Goal: Task Accomplishment & Management: Complete application form

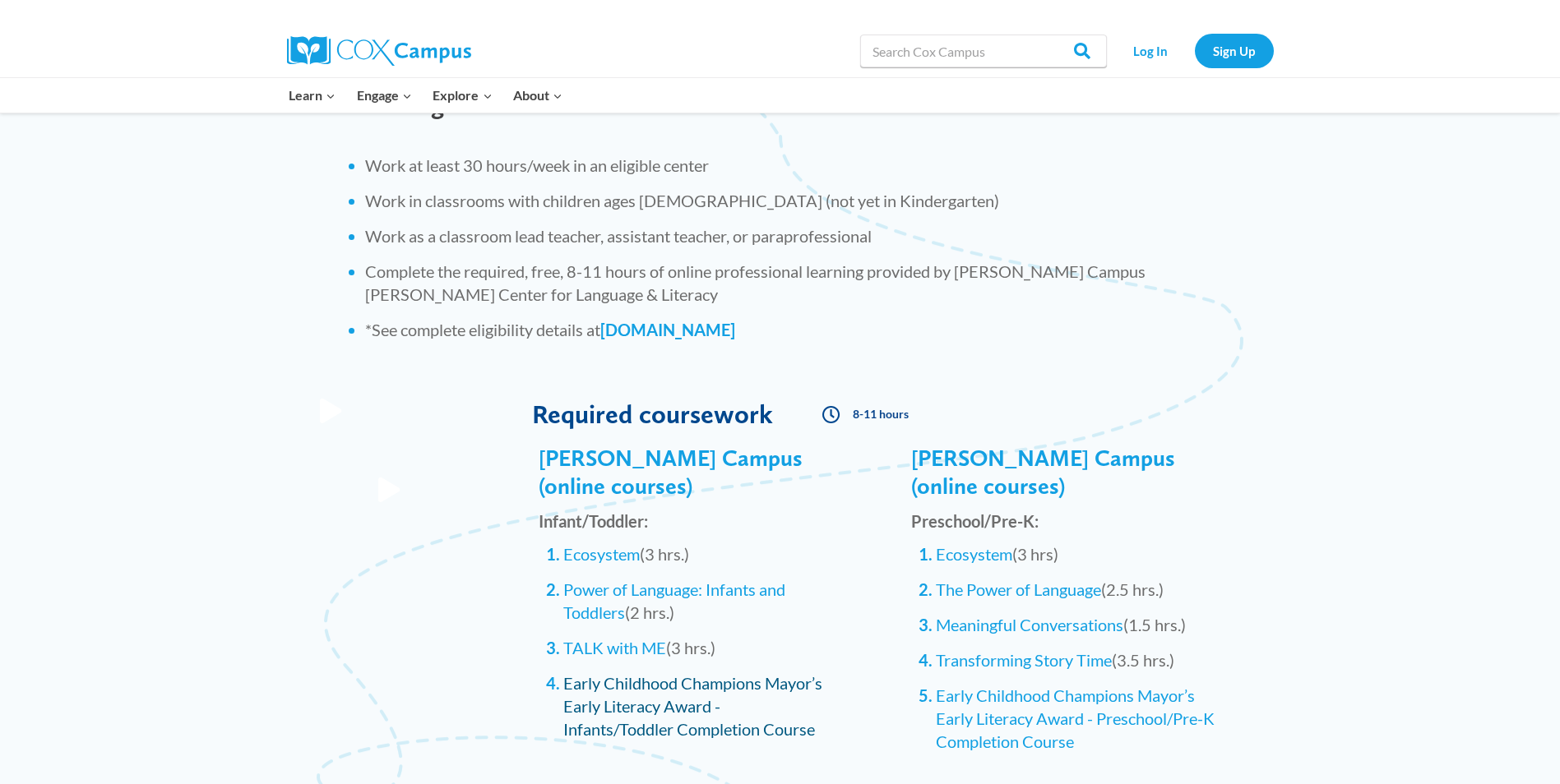
scroll to position [1233, 0]
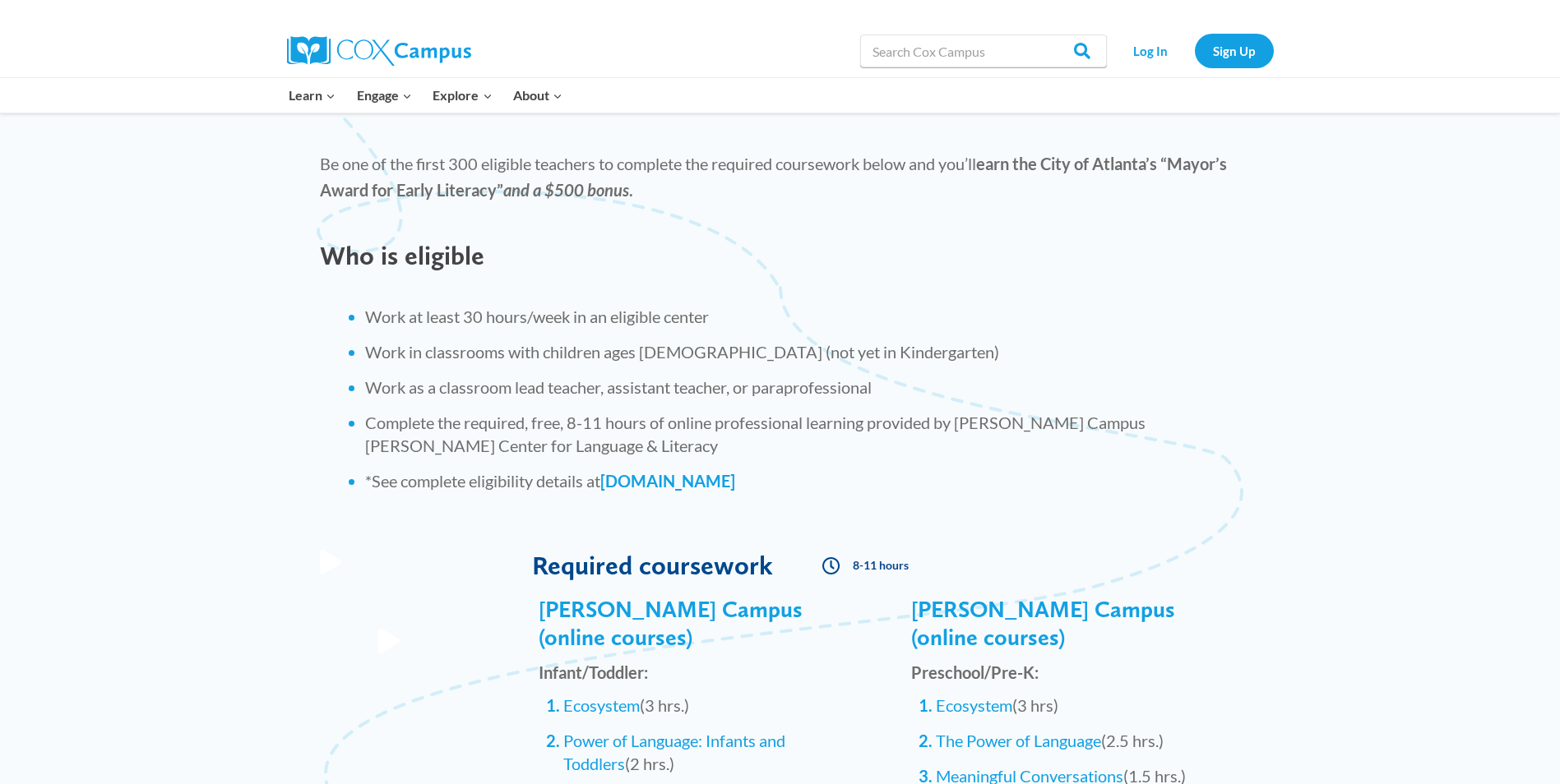
drag, startPoint x: 1340, startPoint y: 2, endPoint x: 1151, endPoint y: 318, distance: 368.2
click at [1151, 318] on li "Work at least 30 hours/week in an eligible center" at bounding box center [803, 317] width 876 height 23
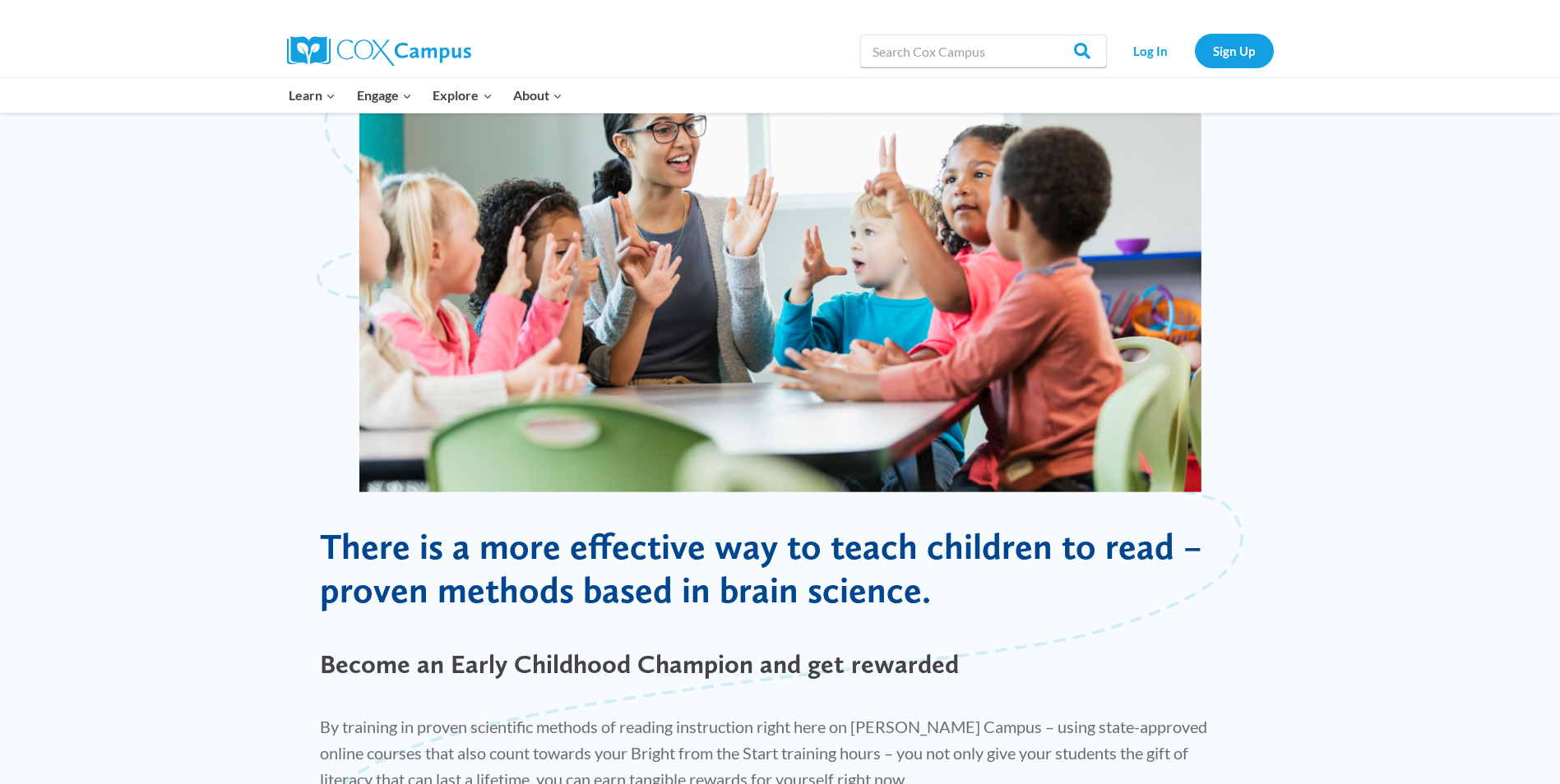
scroll to position [427, 0]
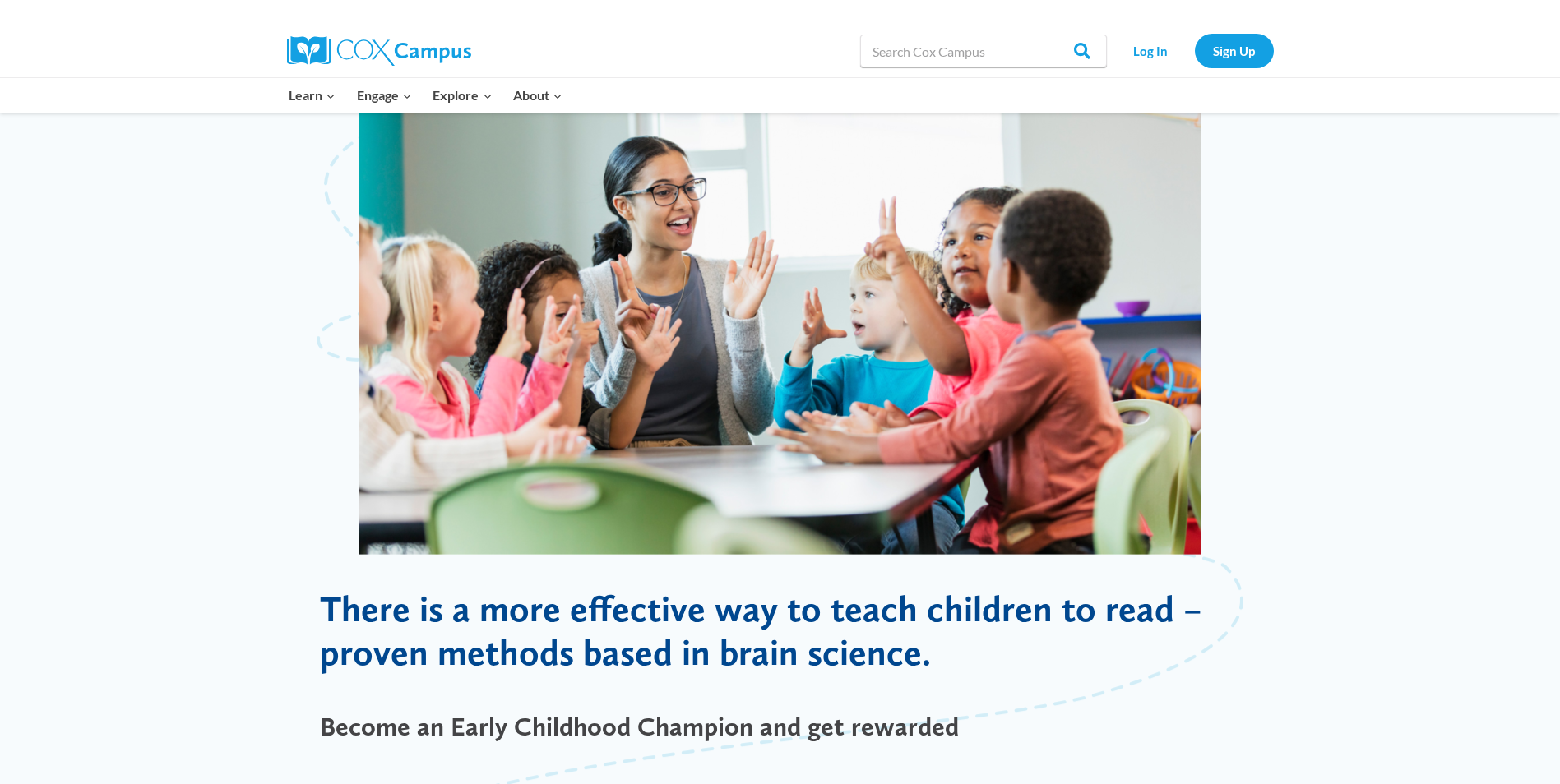
click at [285, 112] on div "Learn Expand PK-5 Structured Literacy Program En español Early Care and Learnin…" at bounding box center [780, 95] width 1560 height 36
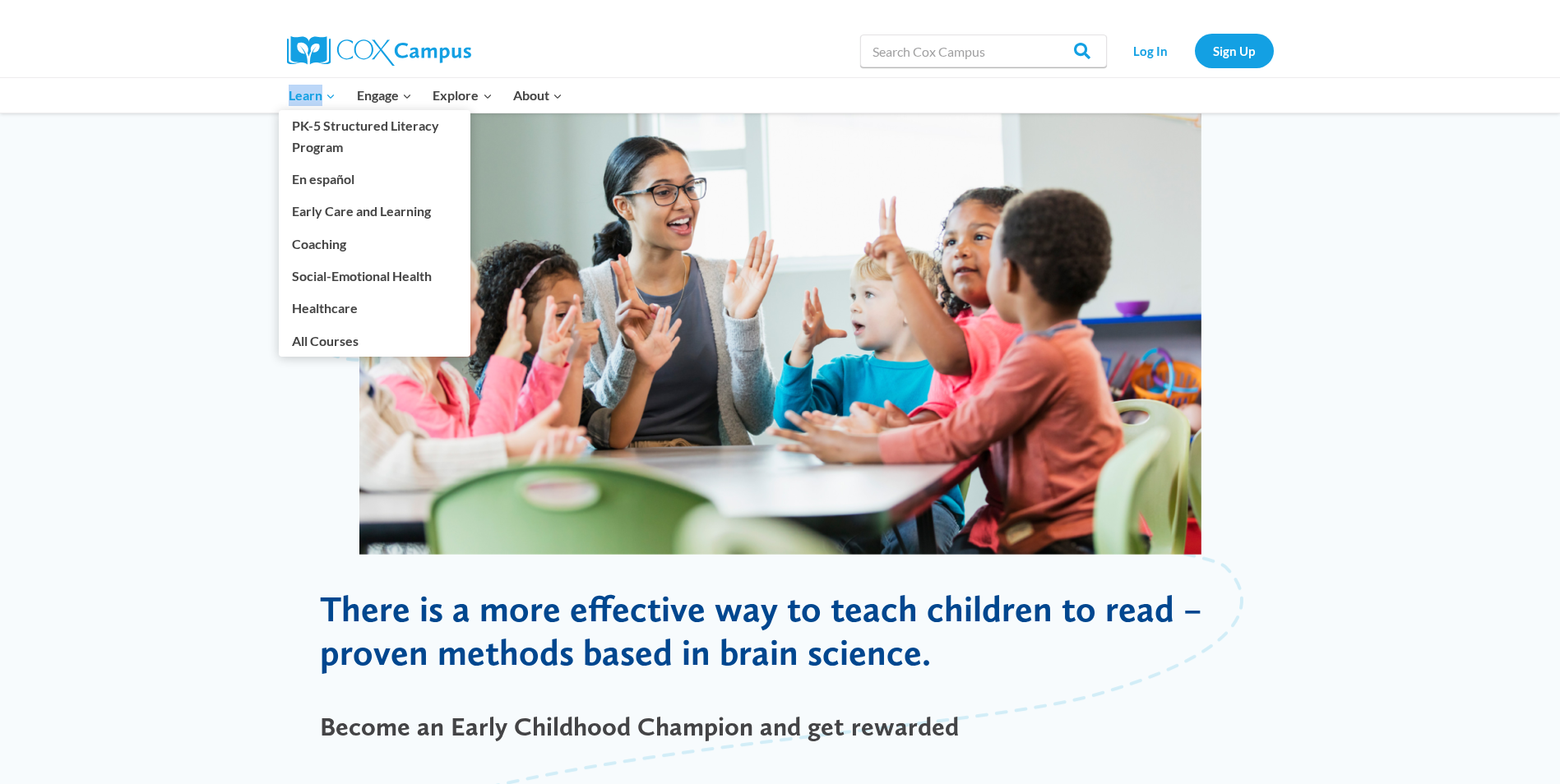
drag, startPoint x: 285, startPoint y: 112, endPoint x: 284, endPoint y: 100, distance: 12.0
click at [285, 107] on div "Learn Expand PK-5 Structured Literacy Program En español Early Care and Learnin…" at bounding box center [780, 95] width 1560 height 36
click at [284, 100] on link "Learn Expand" at bounding box center [312, 95] width 68 height 35
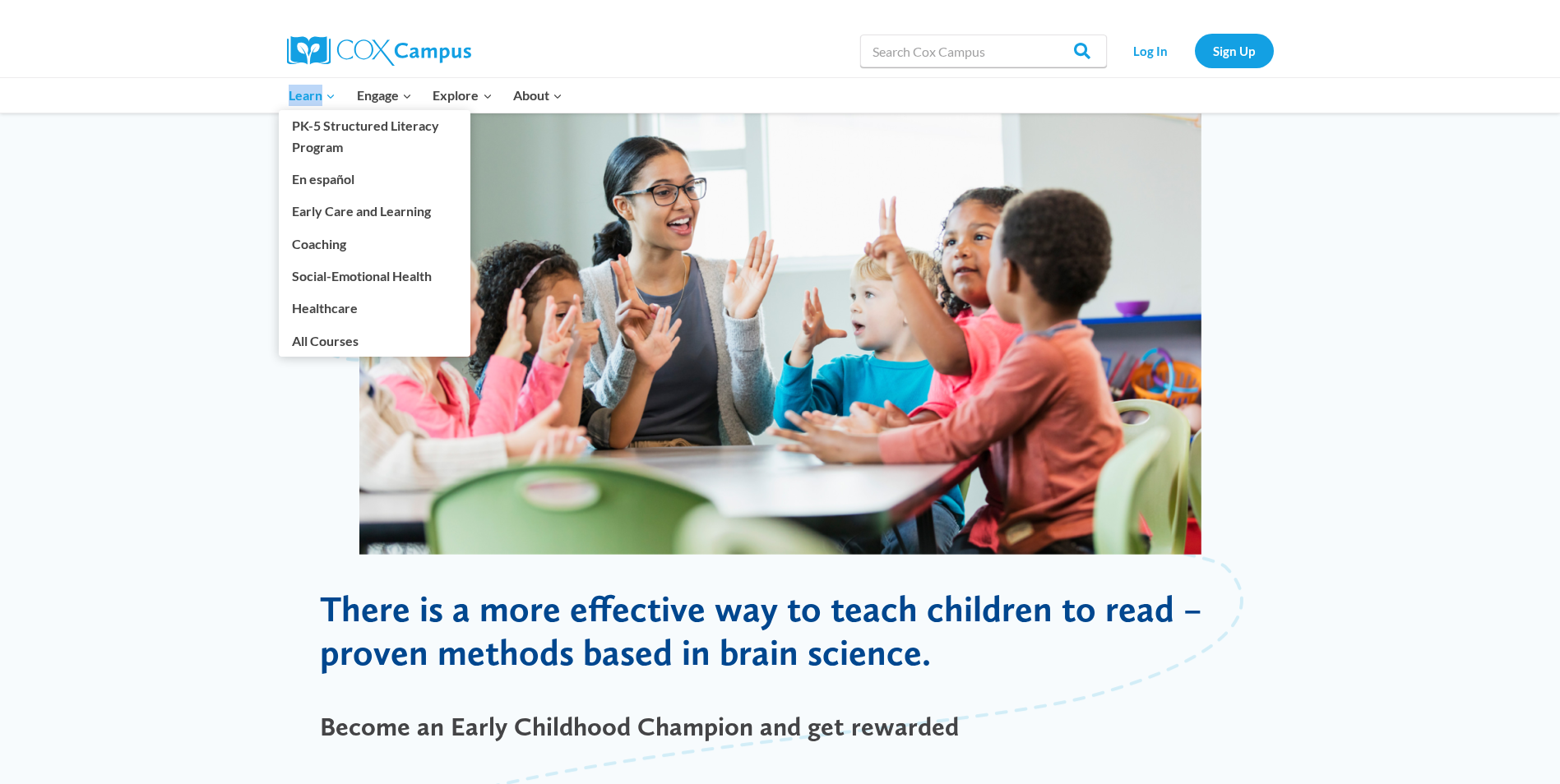
click at [284, 100] on link "Learn Expand" at bounding box center [312, 95] width 68 height 35
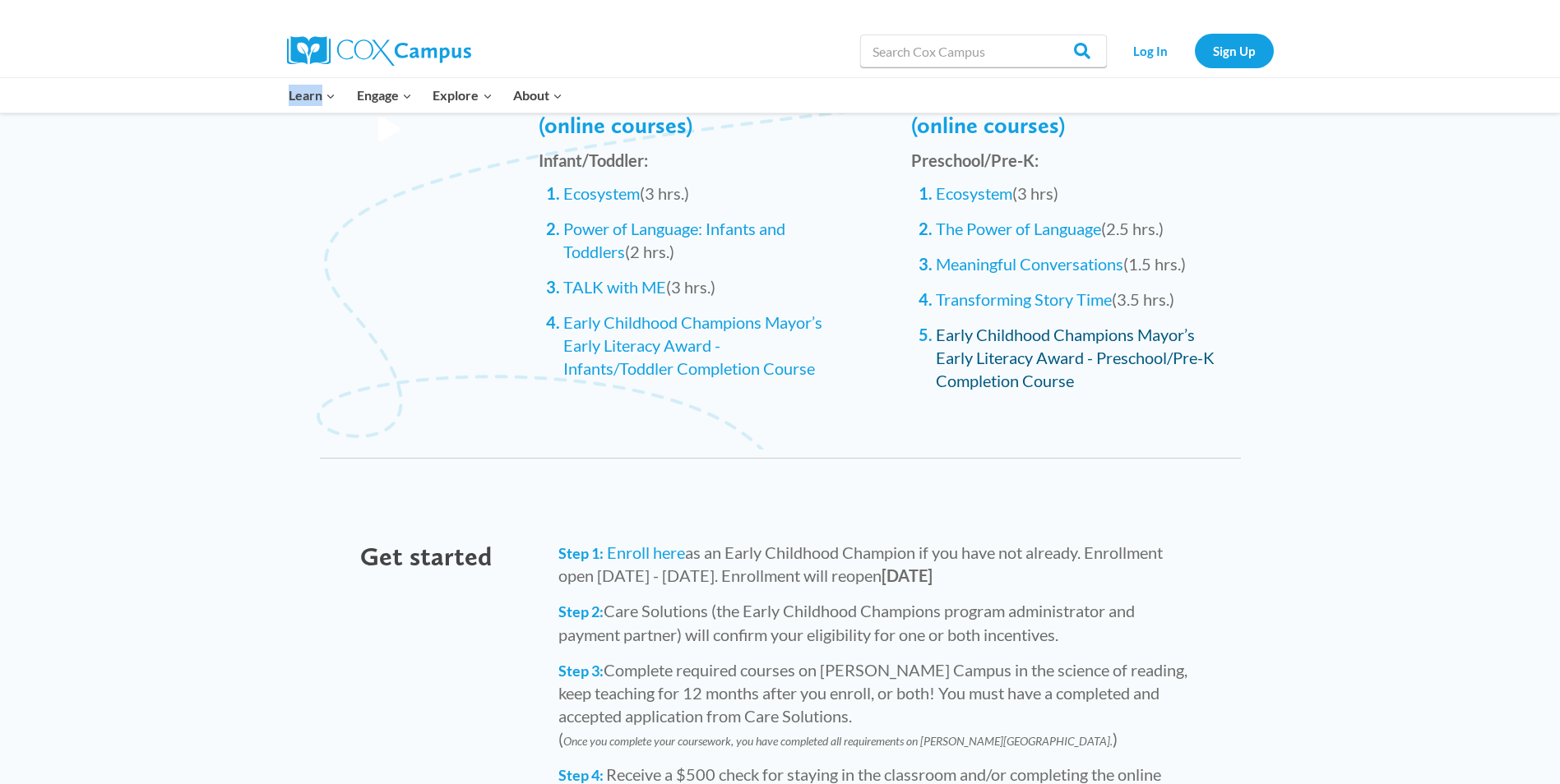
scroll to position [1824, 0]
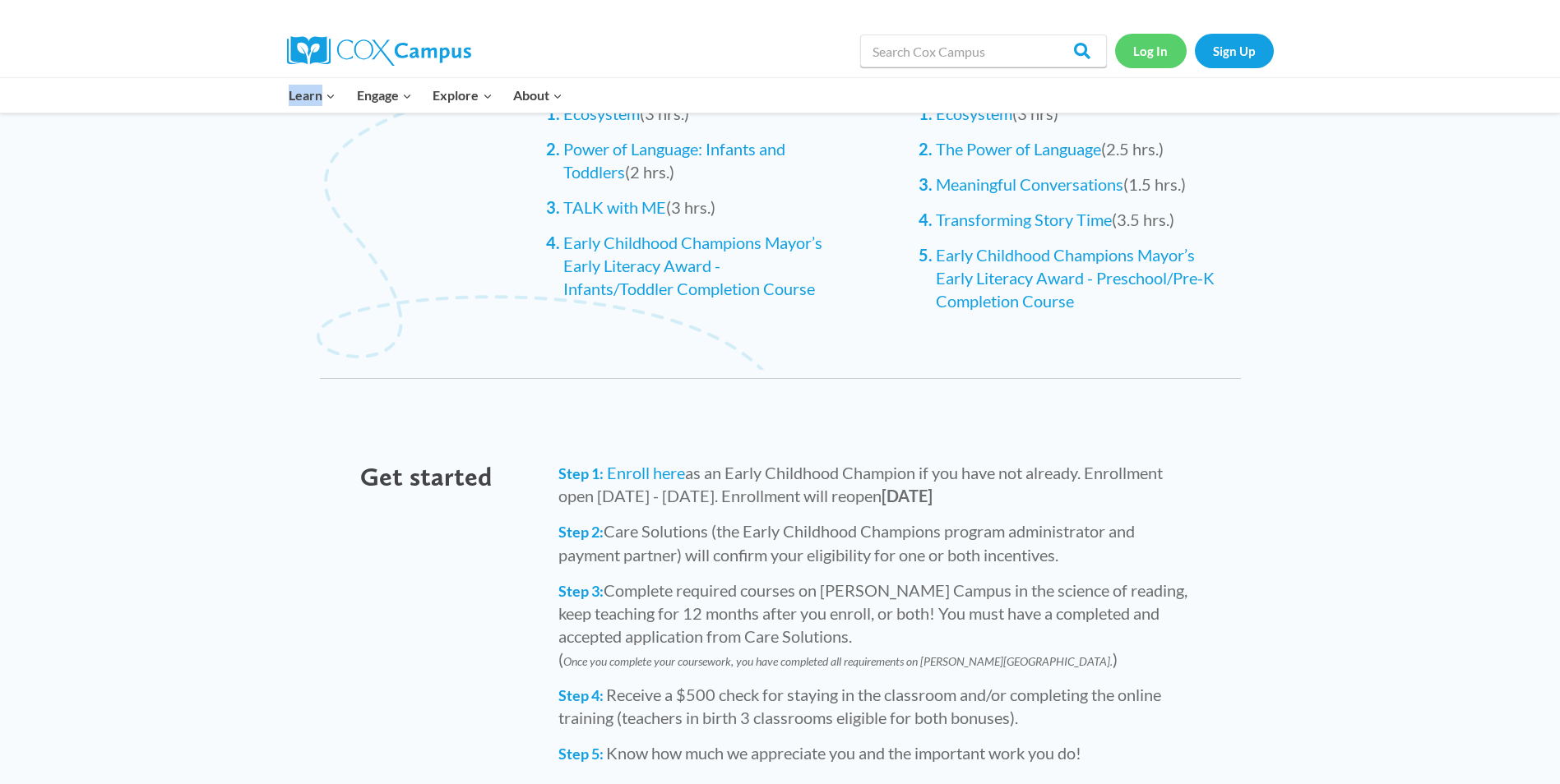
click at [1150, 57] on link "Log In" at bounding box center [1150, 50] width 72 height 34
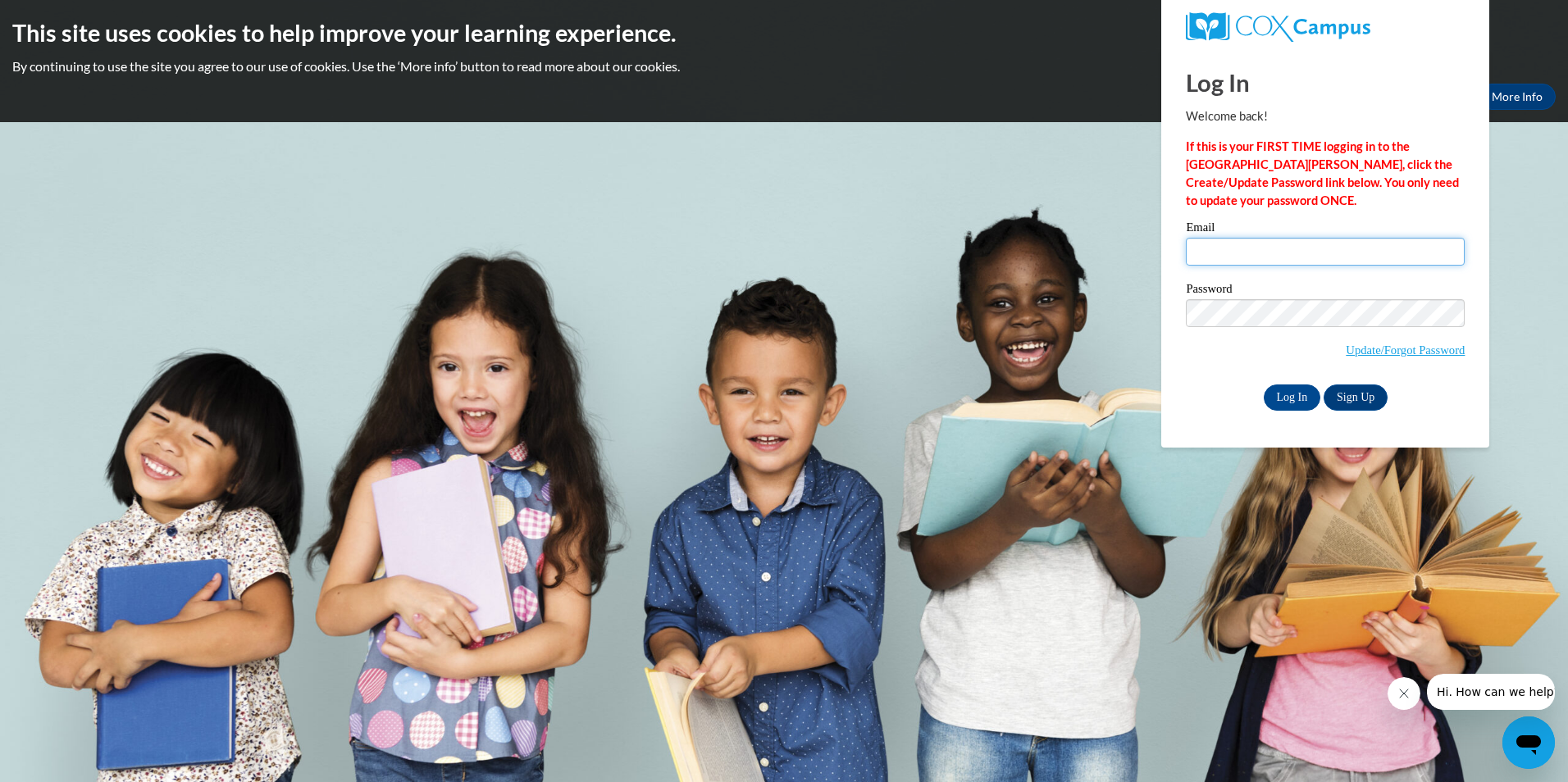
click at [1243, 265] on input "Email" at bounding box center [1324, 251] width 279 height 28
click at [1247, 247] on input "Email" at bounding box center [1324, 251] width 279 height 28
type input "t.bradford5220@gmail.com"
click at [1097, 334] on body "This site uses cookies to help improve your learning experience. By continuing …" at bounding box center [784, 391] width 1568 height 782
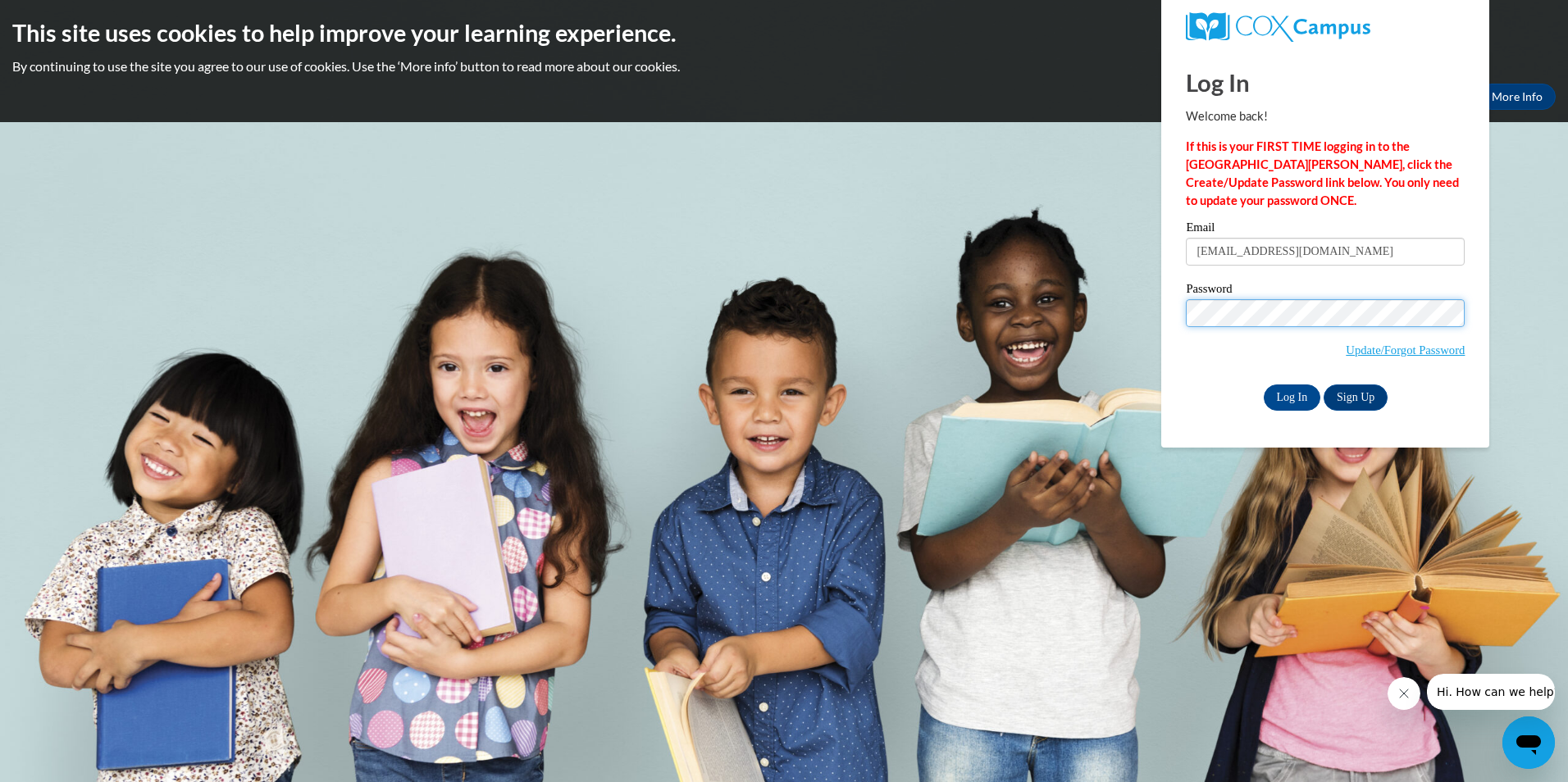
click at [1264, 385] on input "Log In" at bounding box center [1292, 397] width 57 height 26
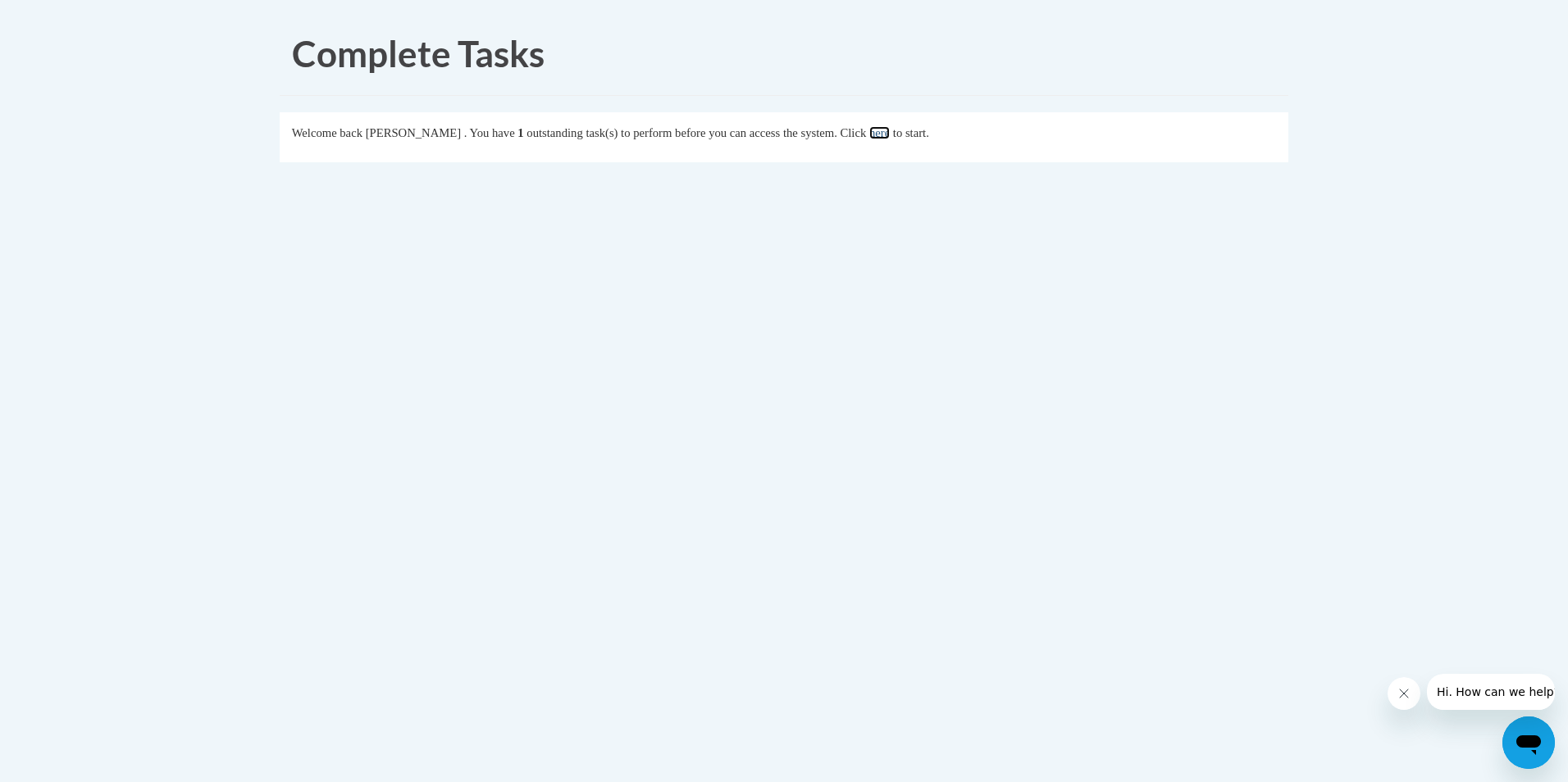
click at [889, 135] on link "here" at bounding box center [879, 133] width 20 height 13
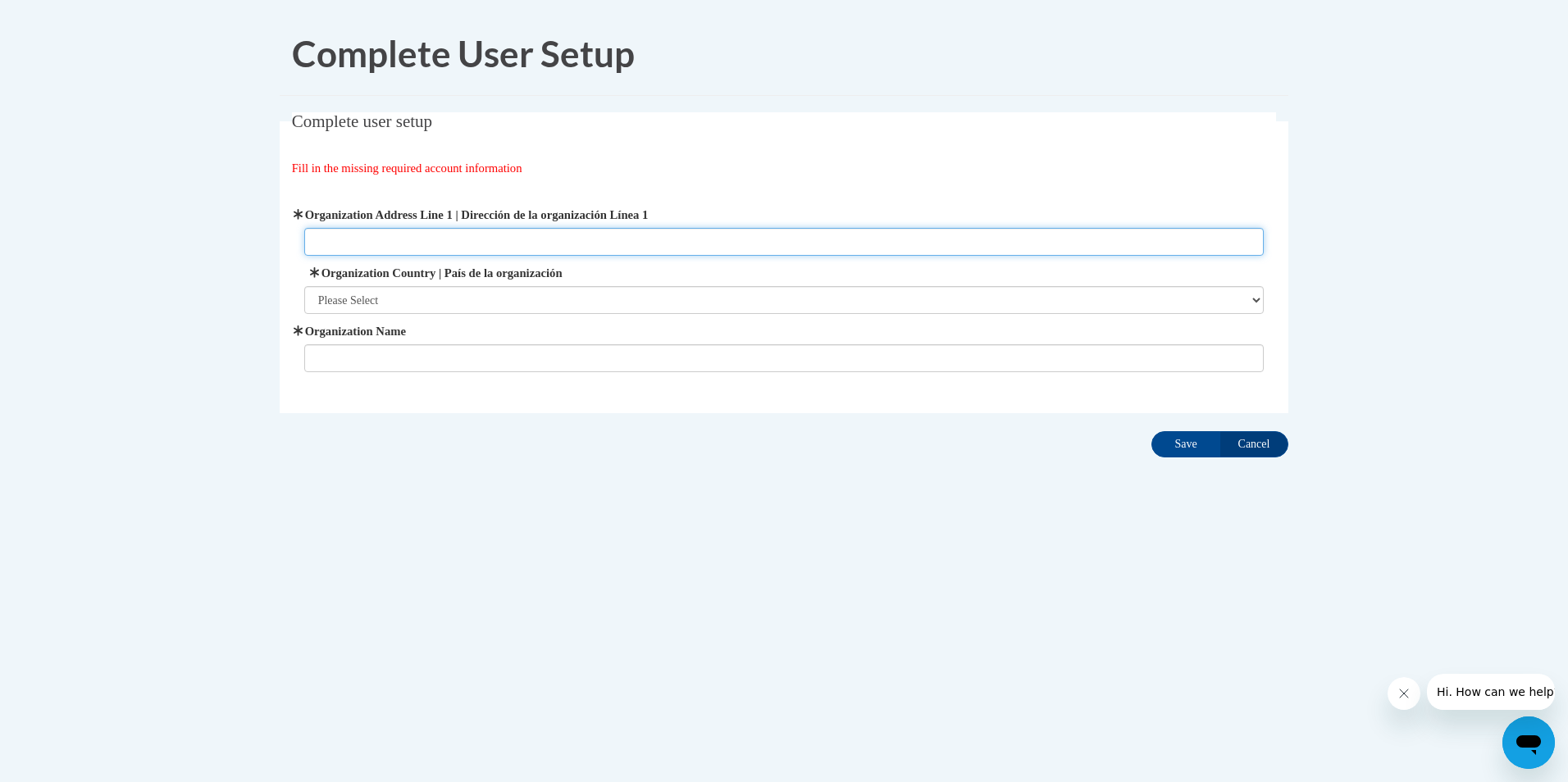
click at [348, 235] on input "Organization Address Line 1 | Dirección de la organización Línea 1" at bounding box center [784, 241] width 960 height 28
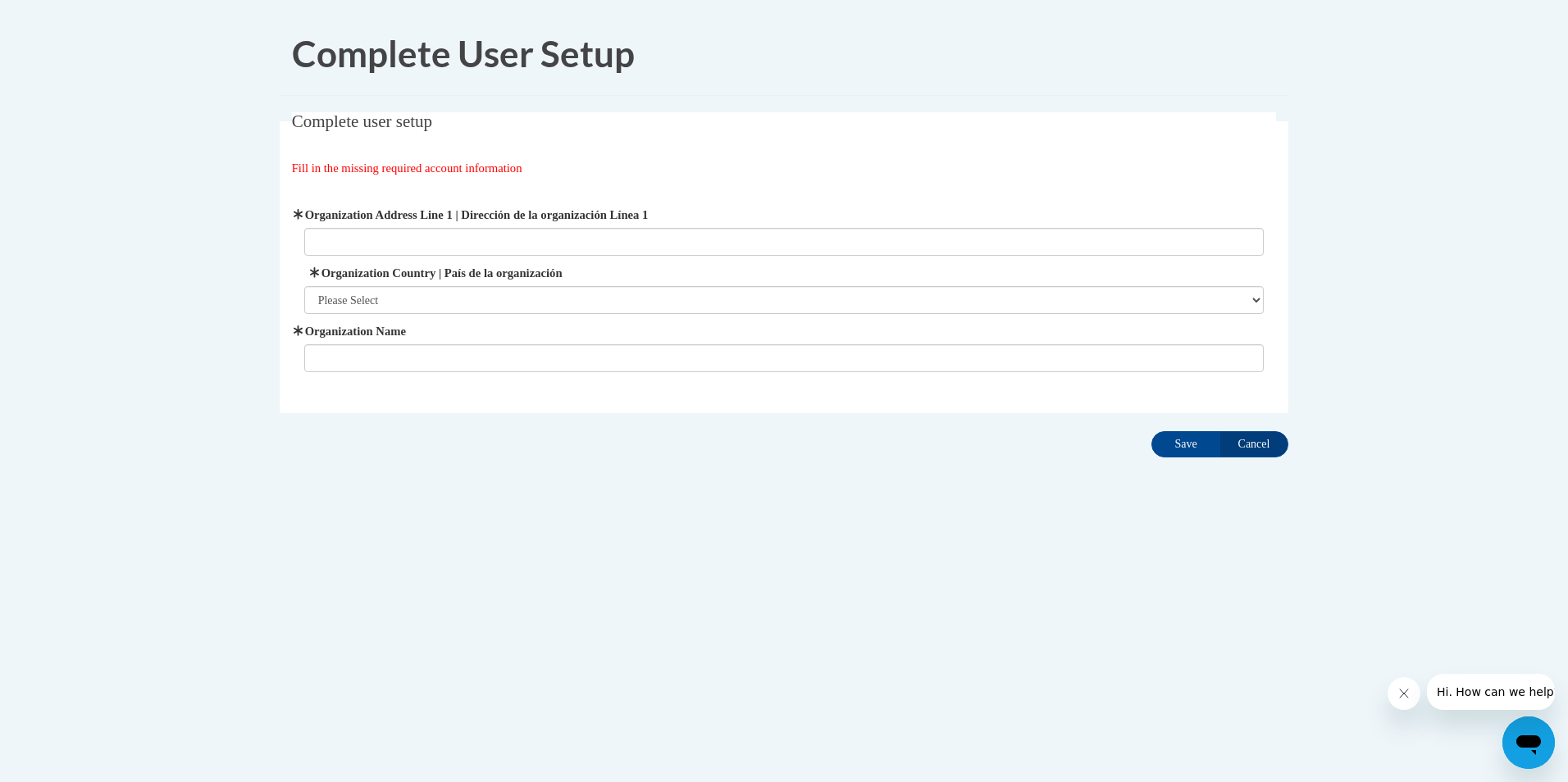
click at [750, 489] on div "Complete User Setup Complete user setup Fill in the missing required account in…" at bounding box center [783, 287] width 1033 height 549
click at [1243, 440] on input "Cancel" at bounding box center [1254, 443] width 69 height 26
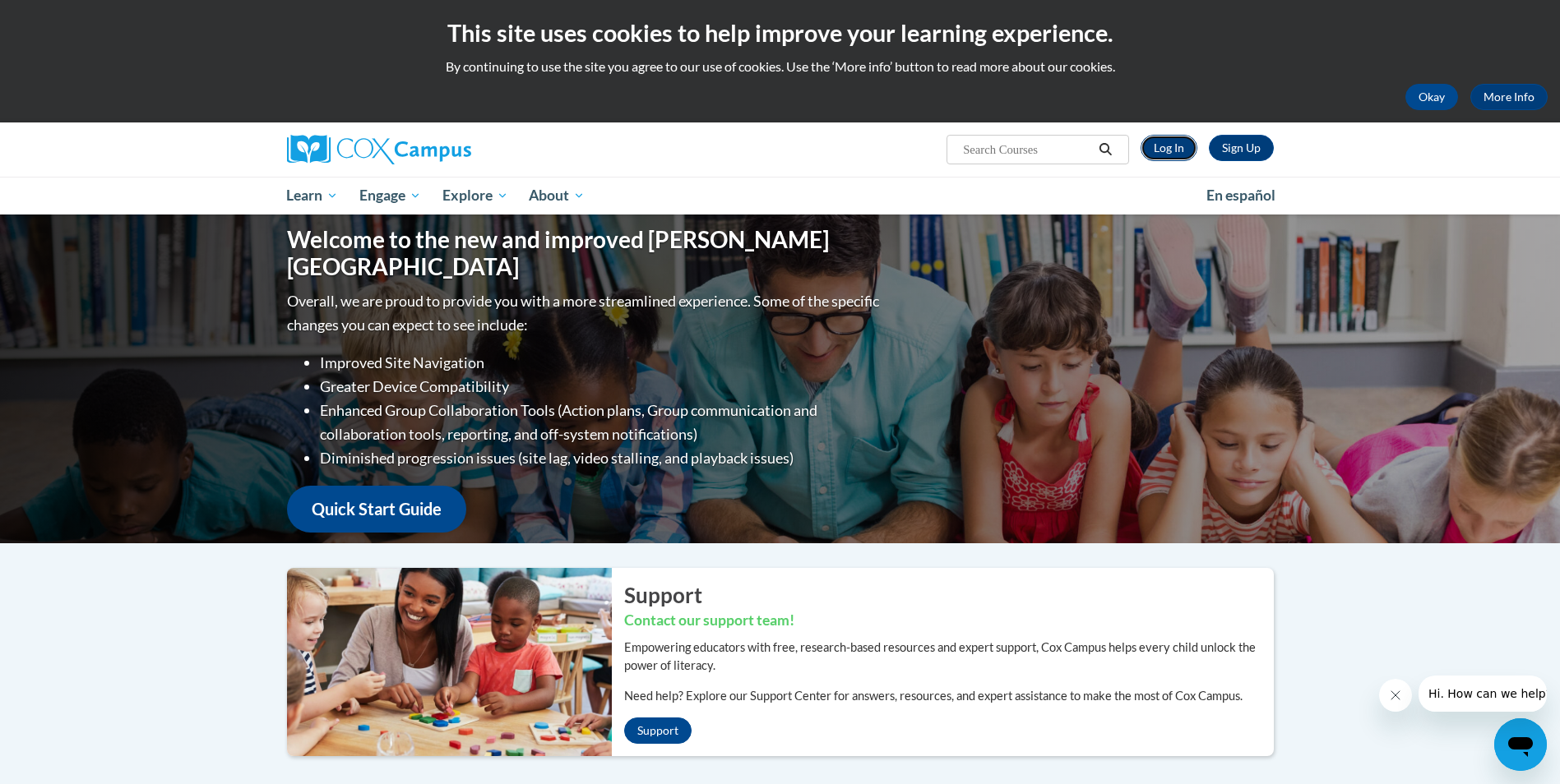
click at [1153, 149] on link "Log In" at bounding box center [1168, 147] width 57 height 26
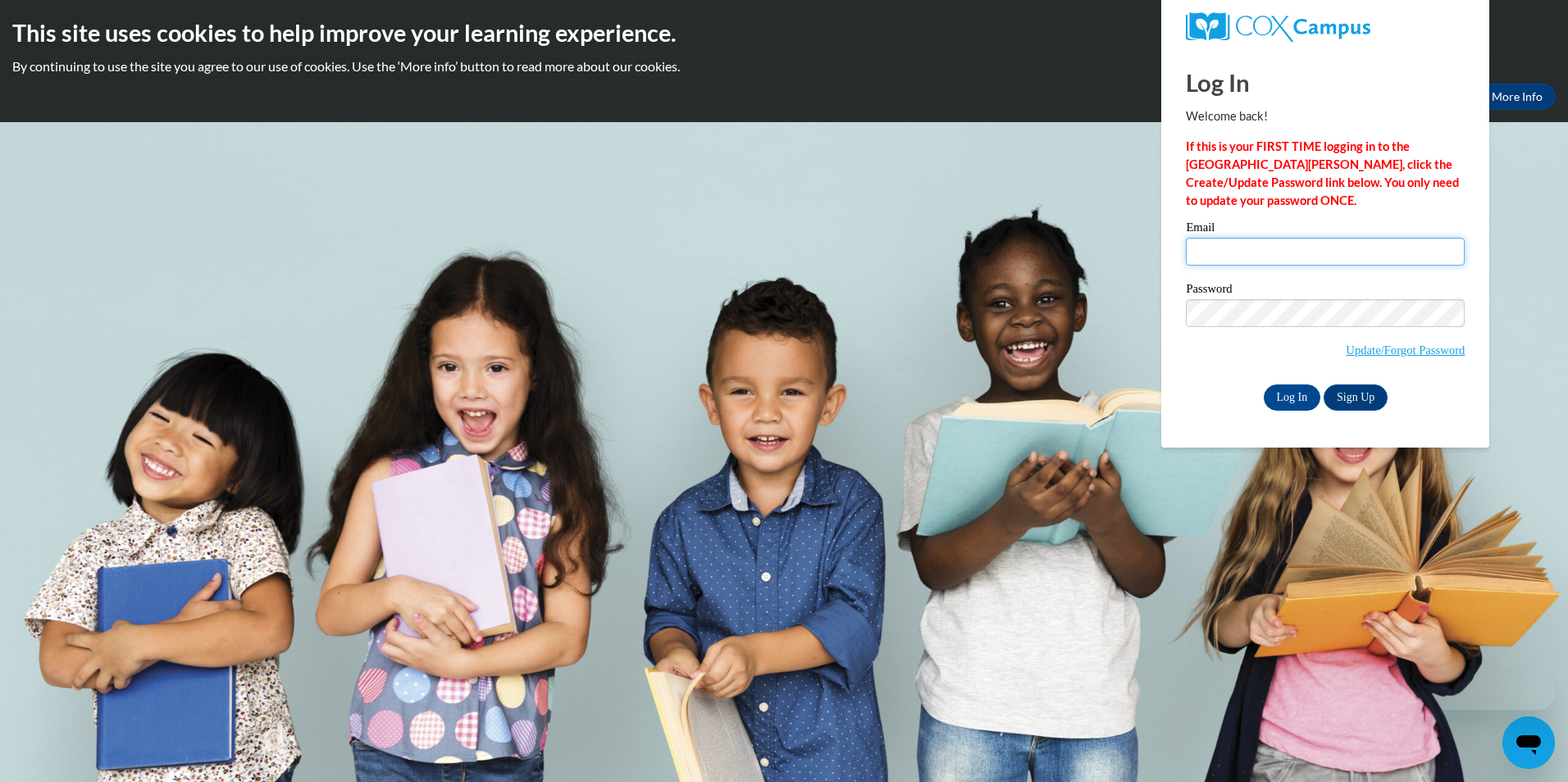
click at [1245, 257] on input "Email" at bounding box center [1324, 251] width 279 height 28
type input "[EMAIL_ADDRESS][DOMAIN_NAME]"
drag, startPoint x: 1073, startPoint y: 612, endPoint x: 1103, endPoint y: 569, distance: 52.4
click at [1073, 612] on body "This site uses cookies to help improve your learning experience. By continuing …" at bounding box center [784, 391] width 1568 height 782
click at [1507, 320] on body "This site uses cookies to help improve your learning experience. By continuing …" at bounding box center [784, 391] width 1568 height 782
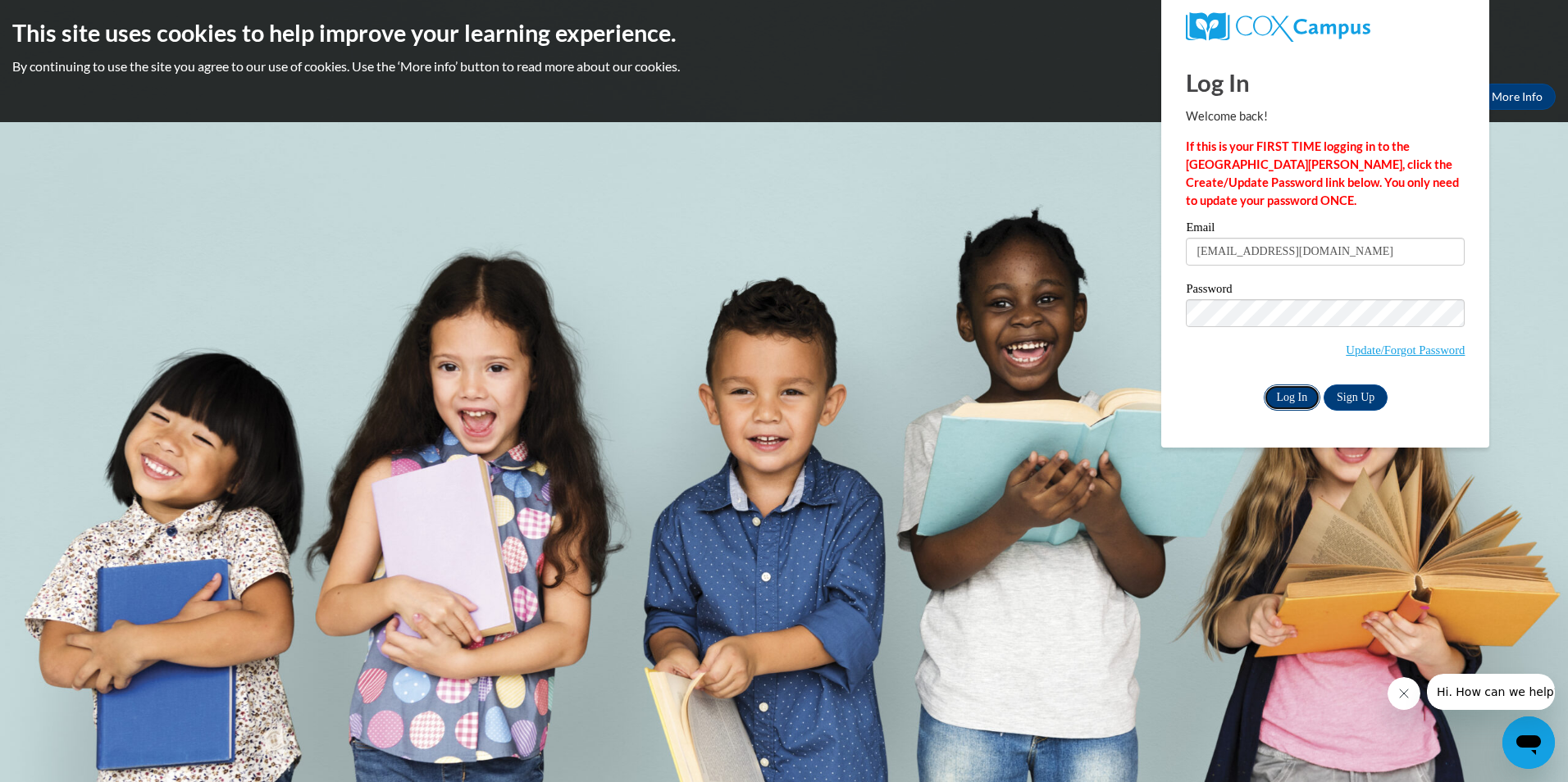
click at [1288, 397] on input "Log In" at bounding box center [1292, 397] width 57 height 26
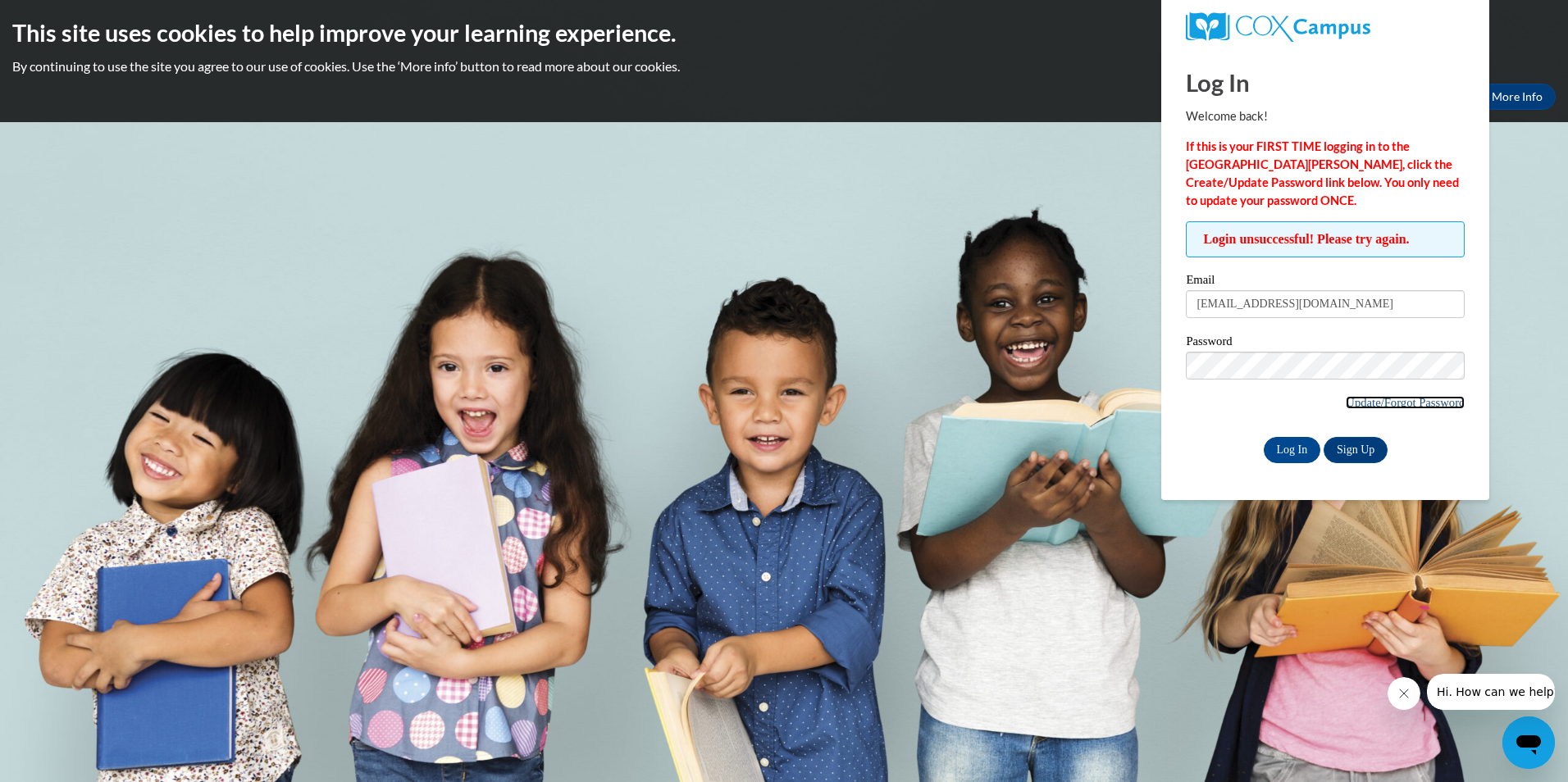
click at [1378, 400] on link "Update/Forgot Password" at bounding box center [1404, 403] width 119 height 13
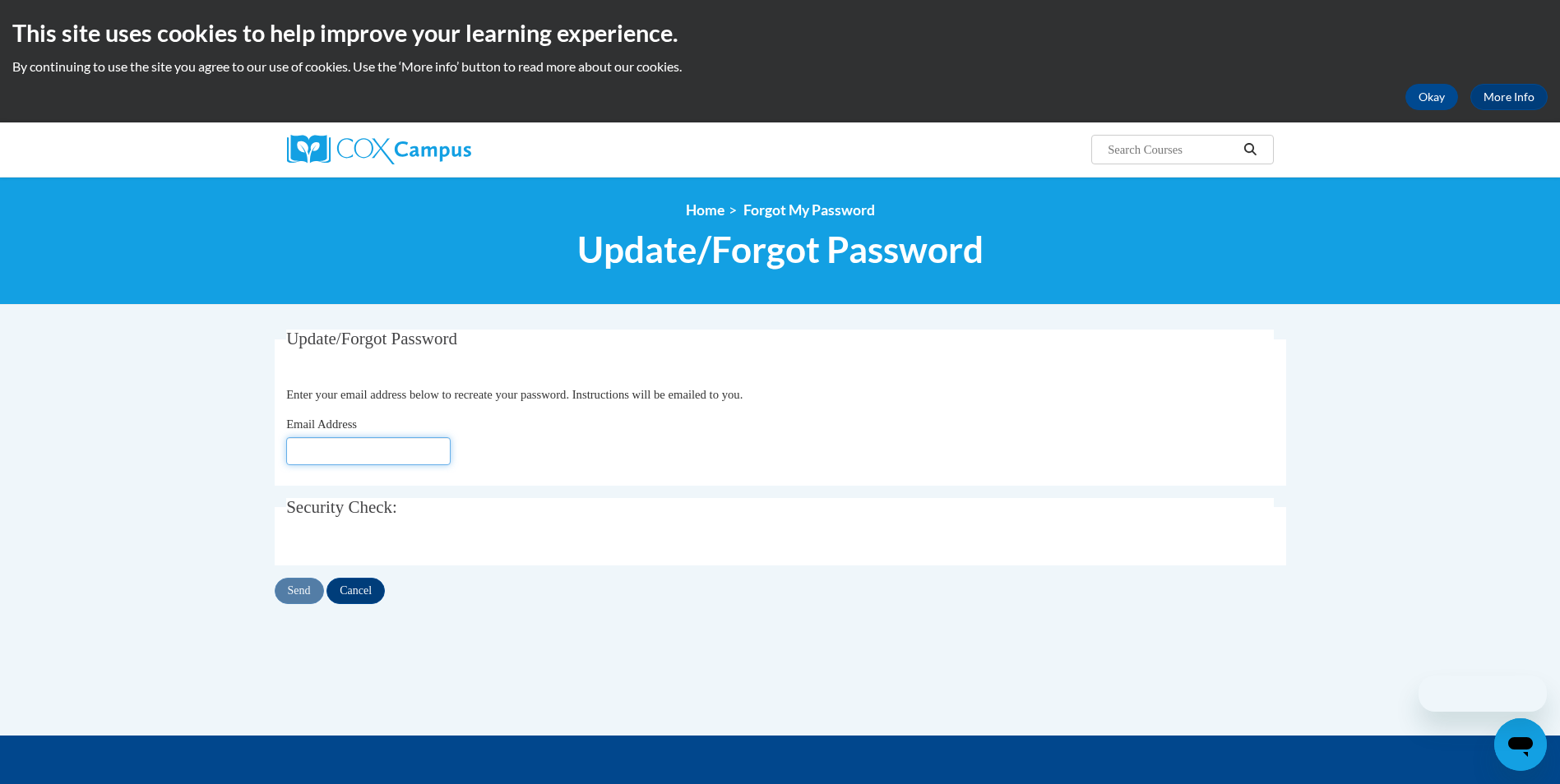
click at [428, 455] on input "Email Address" at bounding box center [368, 451] width 164 height 28
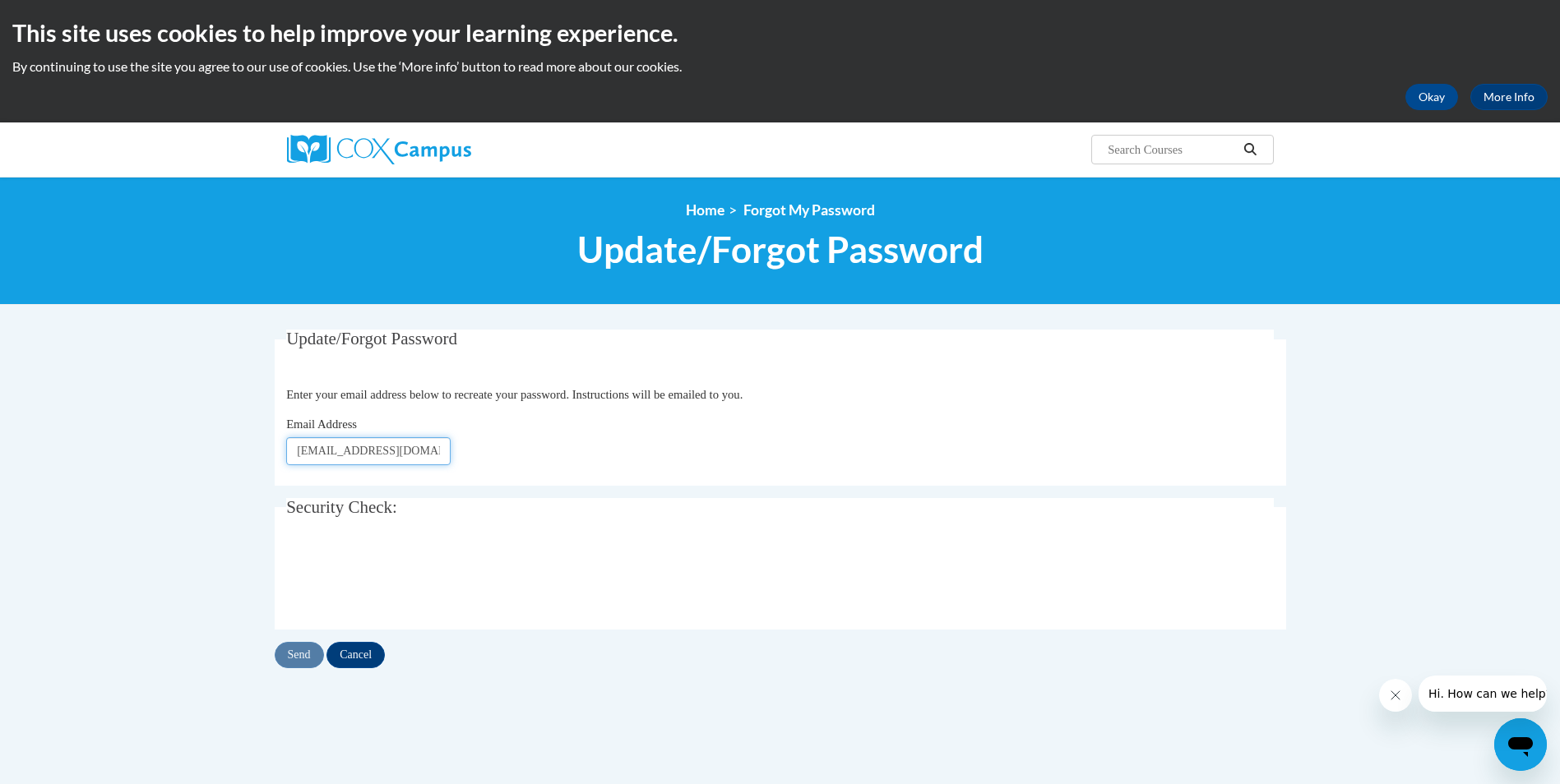
type input "t.bradford5220@gmail.com"
click at [653, 602] on div at bounding box center [780, 577] width 988 height 64
click at [300, 661] on input "Send" at bounding box center [299, 654] width 49 height 26
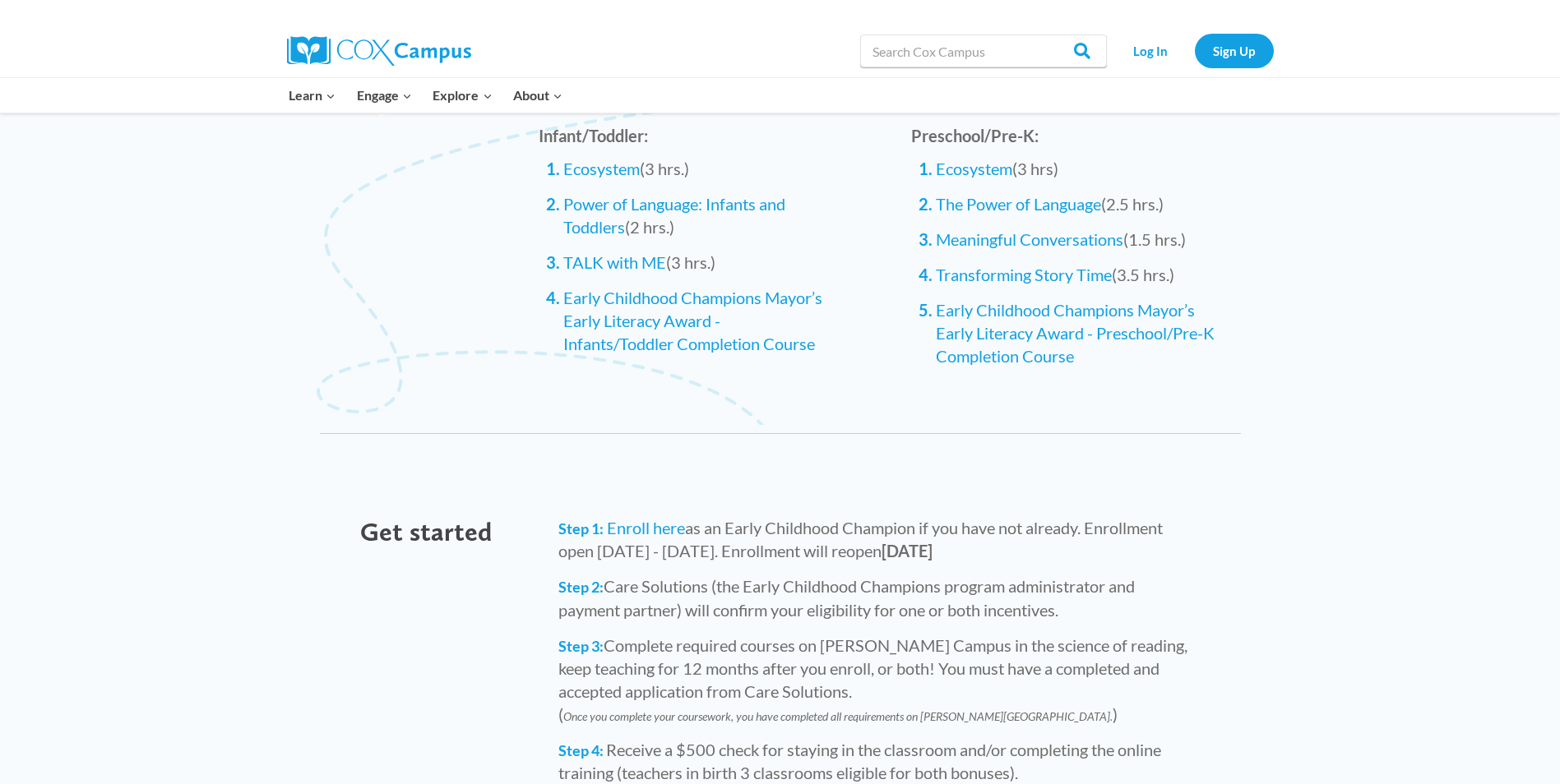
scroll to position [1890, 0]
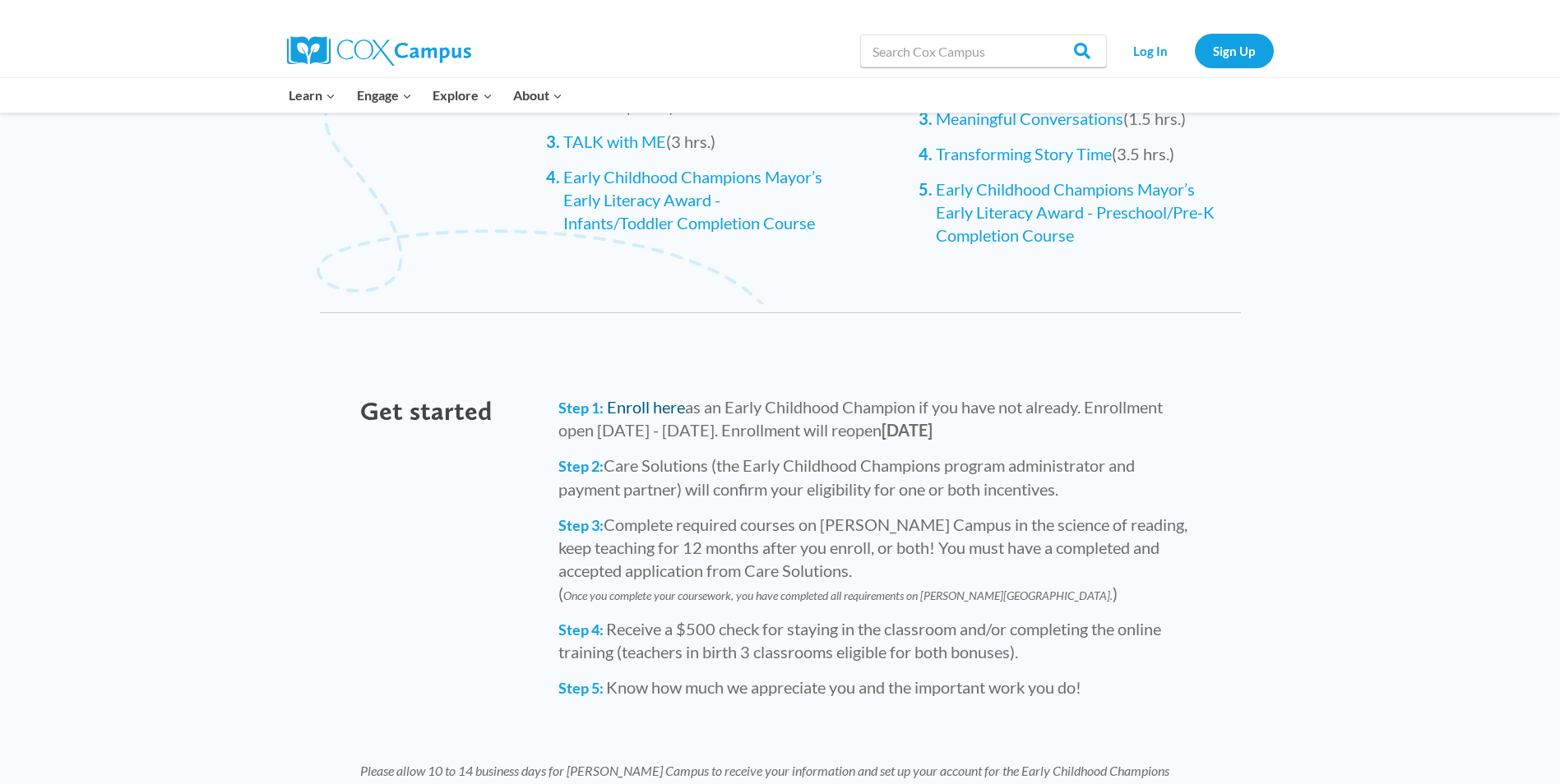
click at [639, 397] on link "Enroll here" at bounding box center [645, 407] width 78 height 20
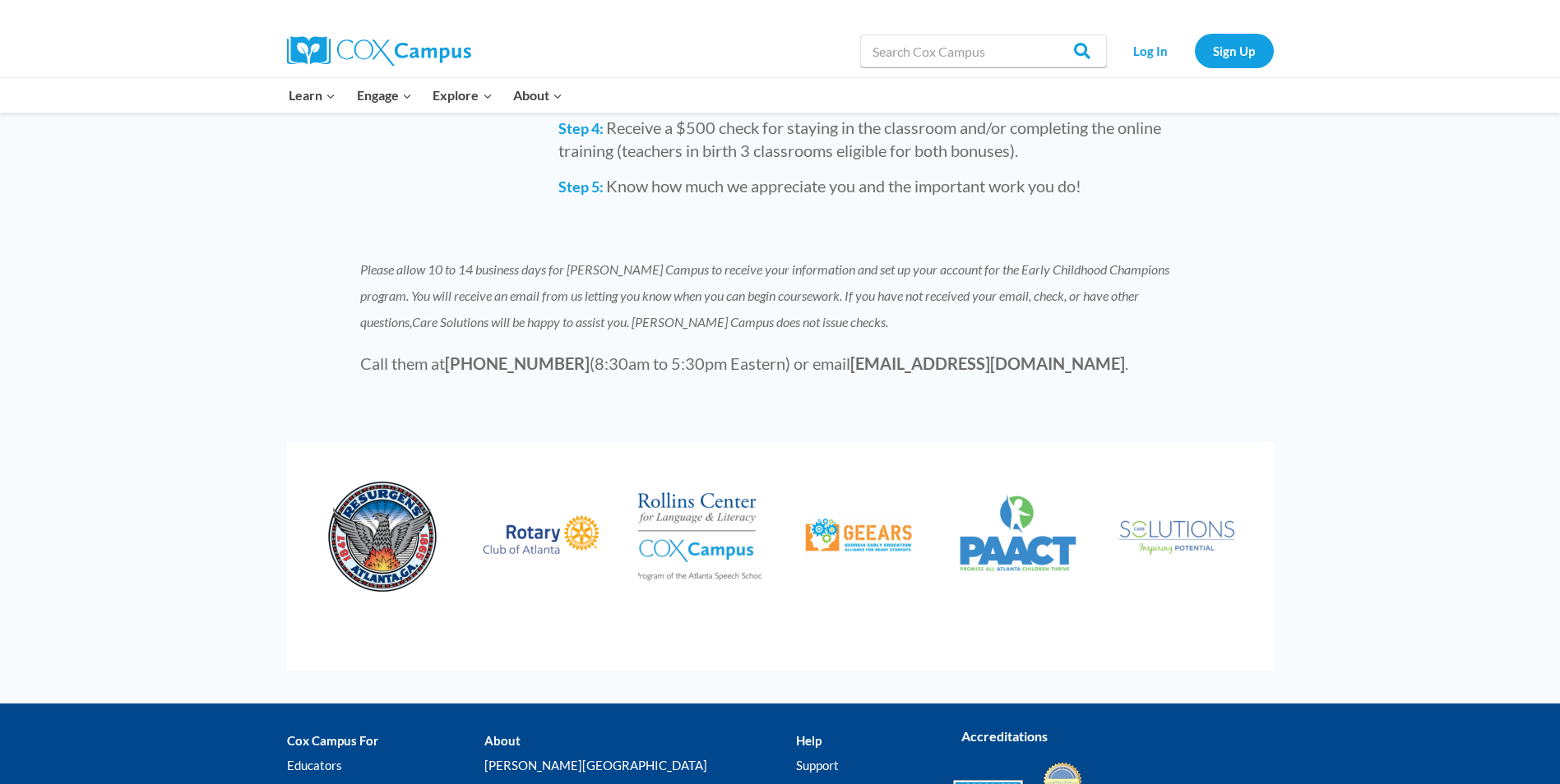
scroll to position [2236, 0]
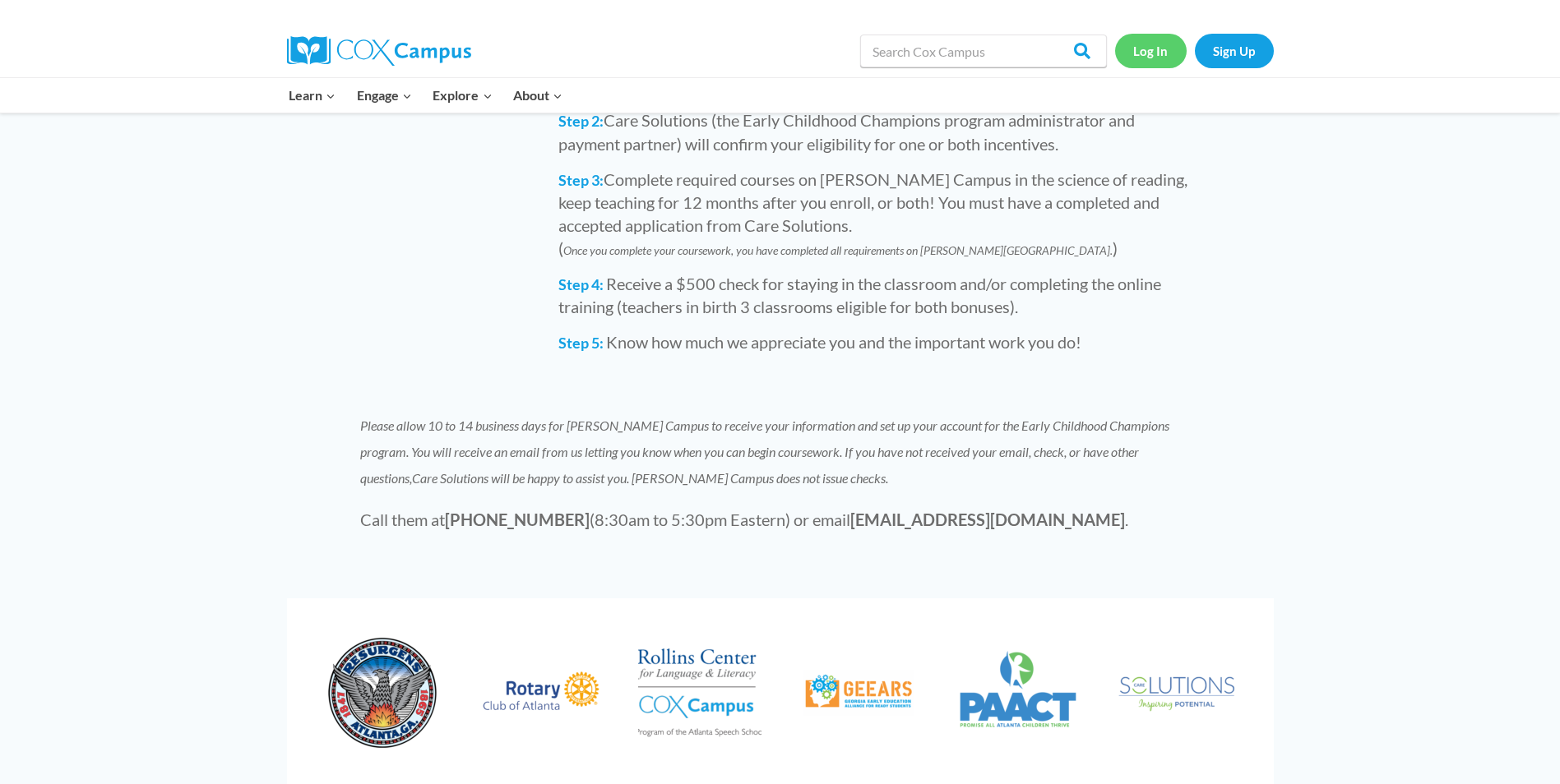
click at [1164, 52] on link "Log In" at bounding box center [1150, 50] width 72 height 34
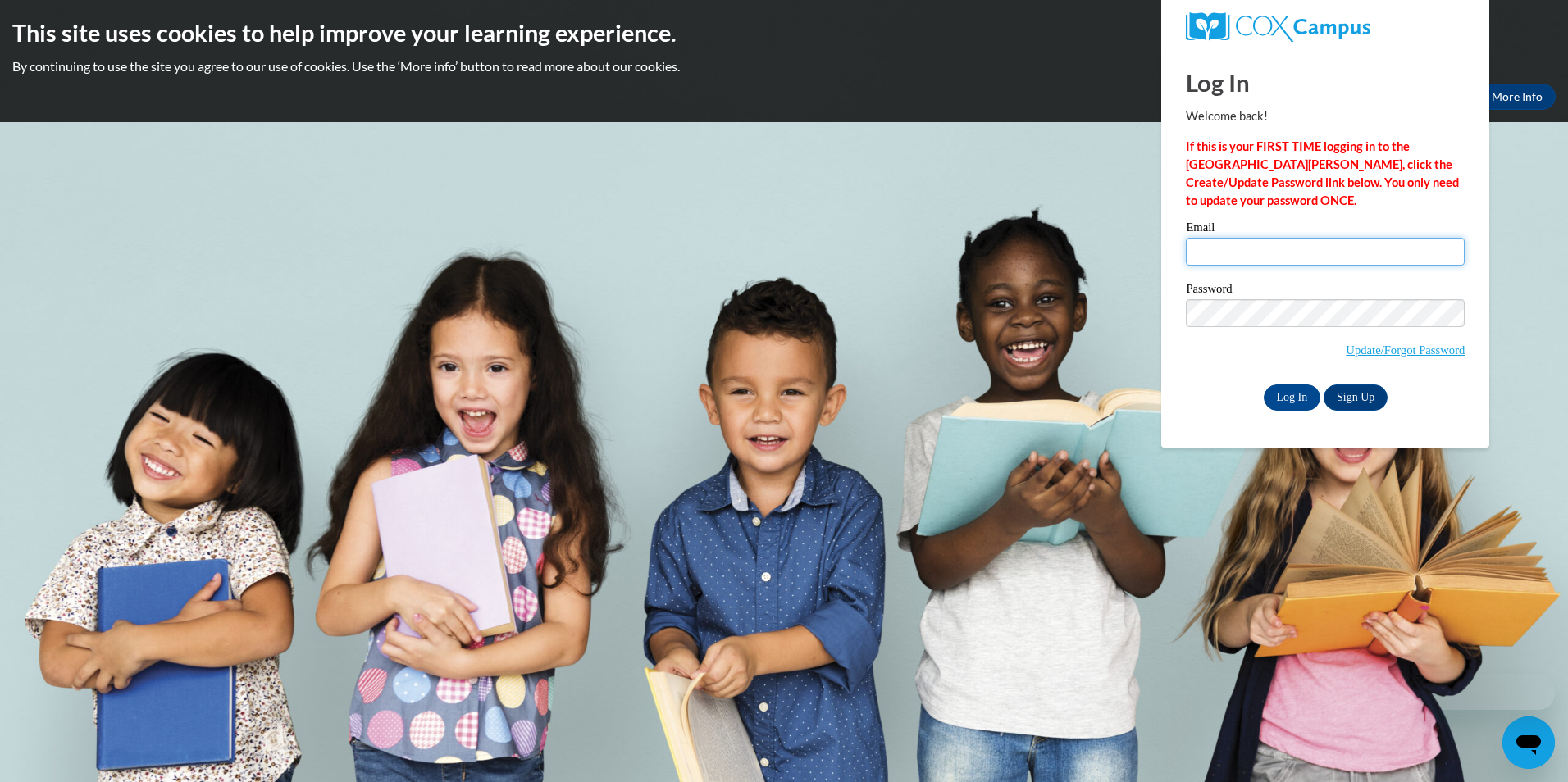
click at [1251, 249] on input "Email" at bounding box center [1324, 251] width 279 height 28
type input "[EMAIL_ADDRESS][DOMAIN_NAME]"
click at [1243, 663] on body "This site uses cookies to help improve your learning experience. By continuing …" at bounding box center [784, 391] width 1568 height 782
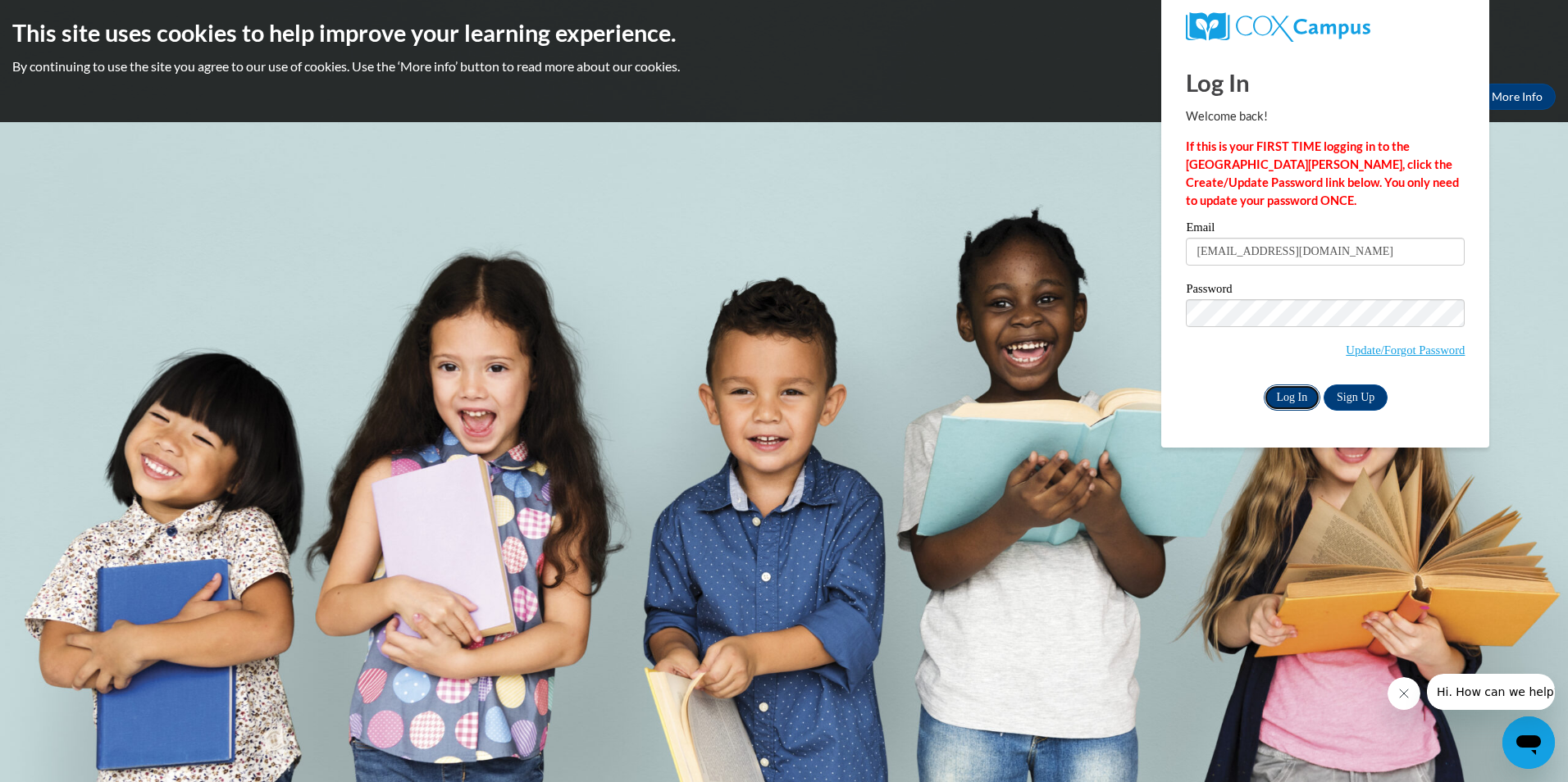
click at [1305, 392] on input "Log In" at bounding box center [1292, 397] width 57 height 26
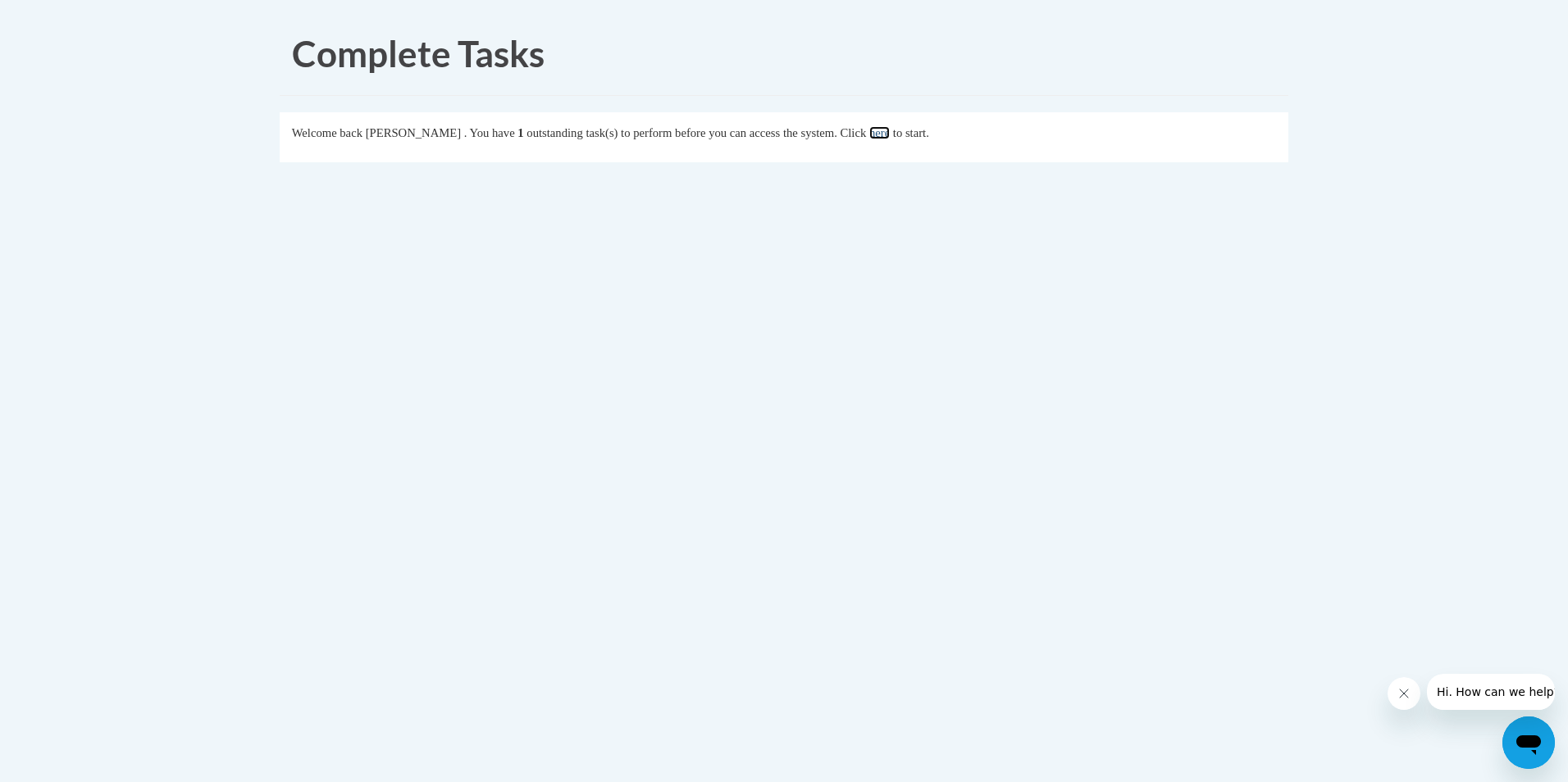
click at [889, 136] on link "here" at bounding box center [879, 133] width 20 height 13
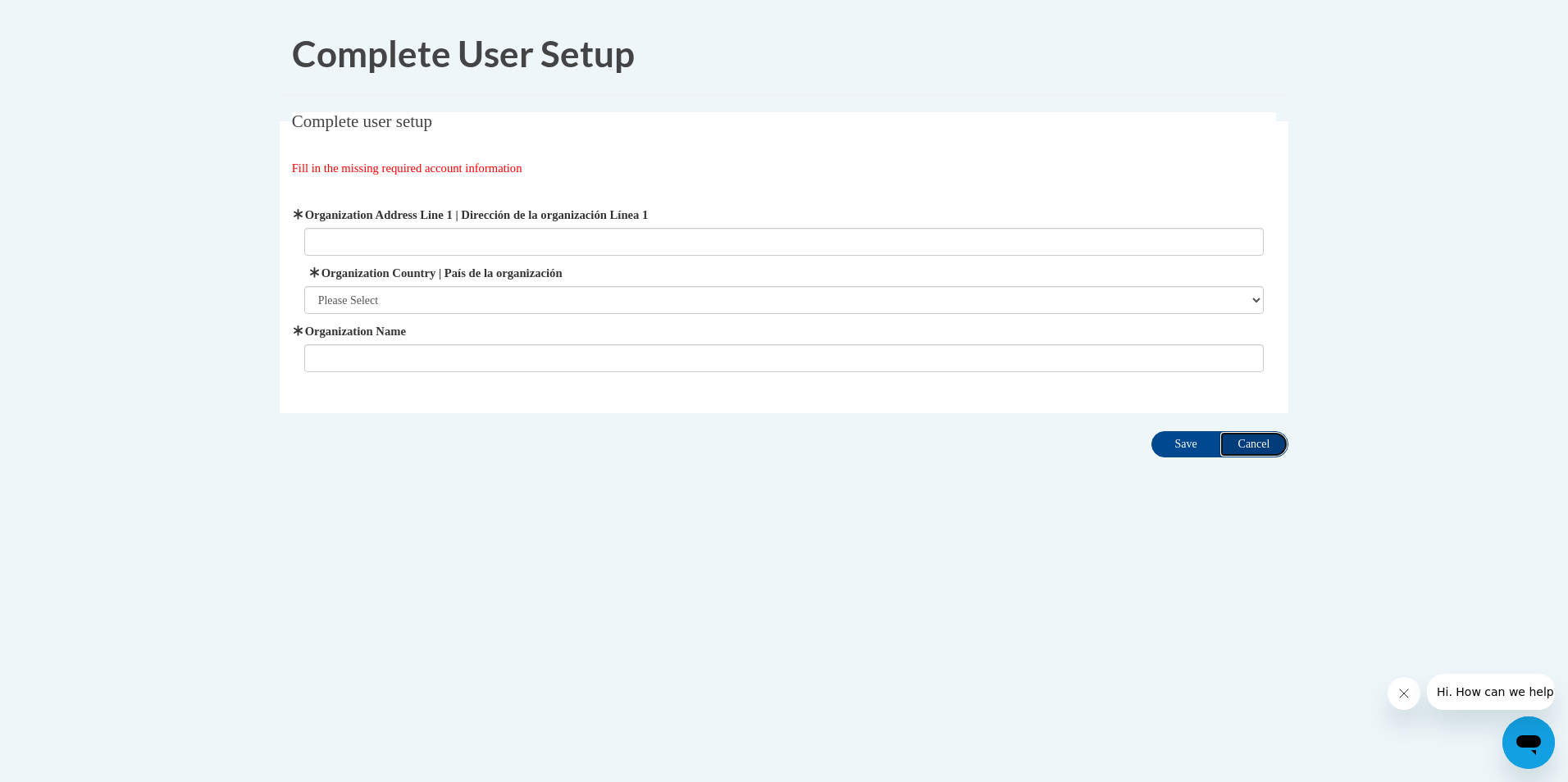
click at [1239, 439] on input "Cancel" at bounding box center [1254, 443] width 69 height 26
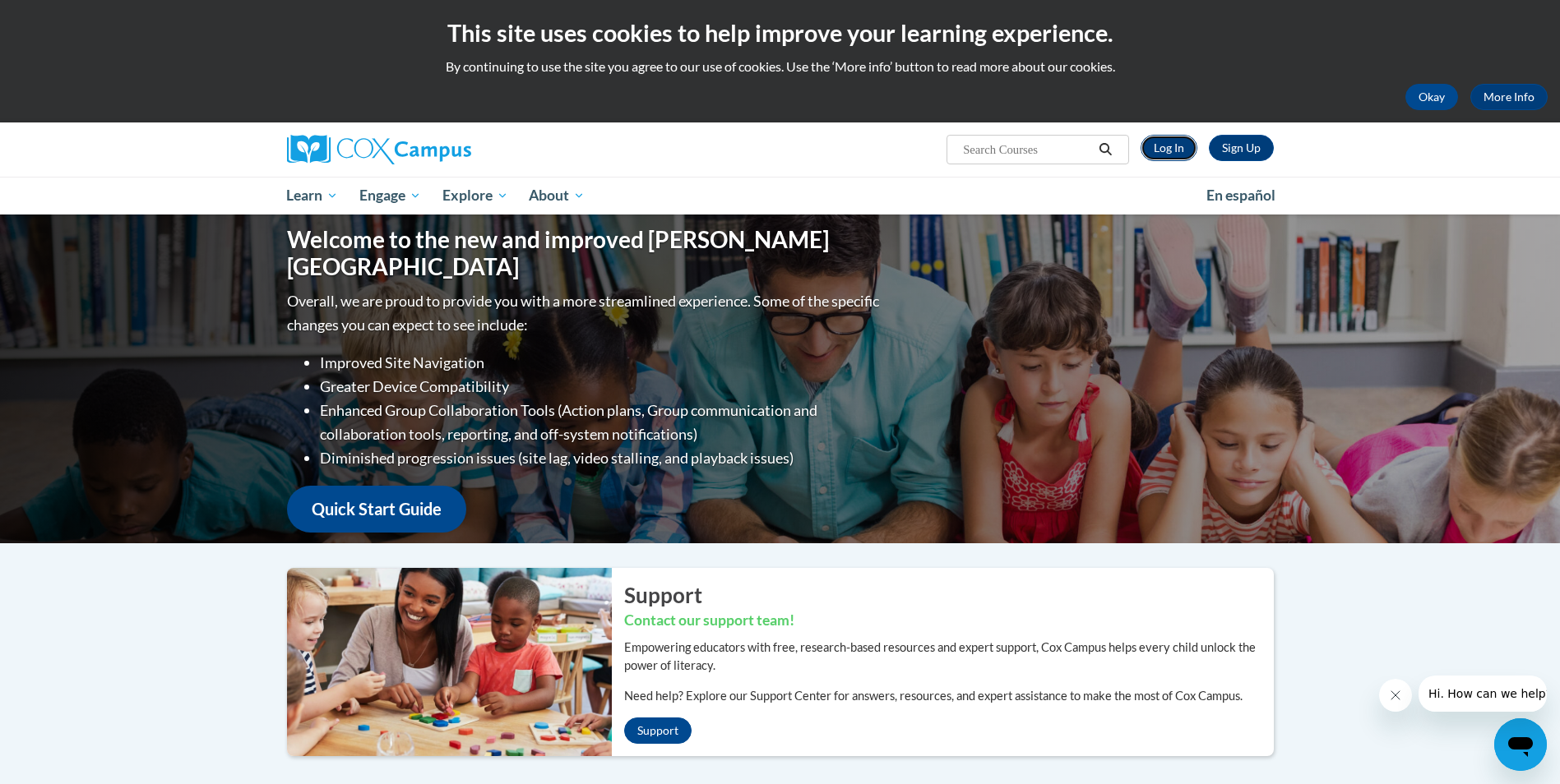
click at [1177, 156] on link "Log In" at bounding box center [1168, 147] width 57 height 26
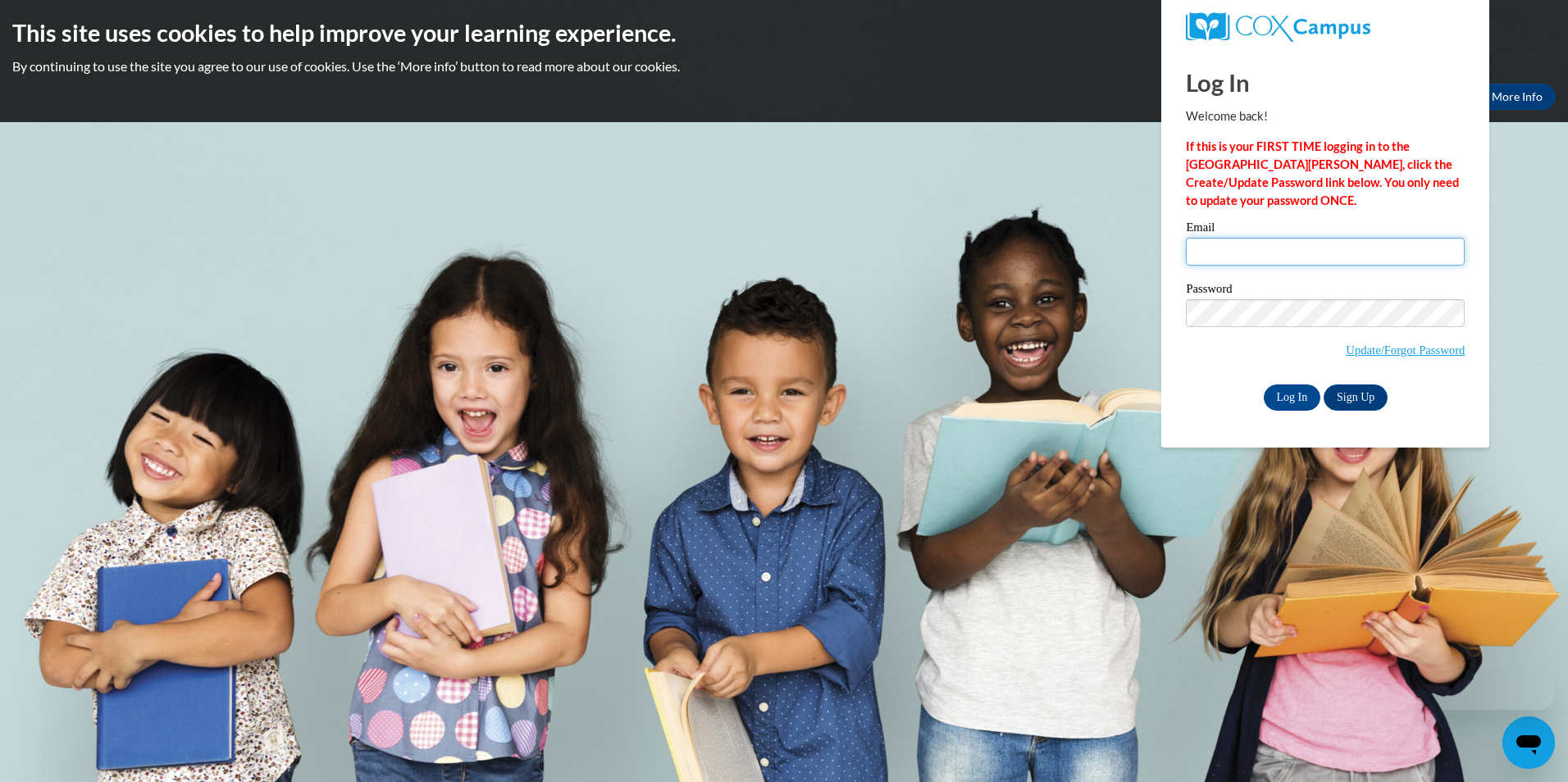
click at [1221, 257] on input "Email" at bounding box center [1324, 251] width 279 height 28
type input "t.bradford5220@gmail.com"
drag, startPoint x: 1247, startPoint y: 654, endPoint x: 1258, endPoint y: 626, distance: 30.1
click at [1248, 648] on body "This site uses cookies to help improve your learning experience. By continuing …" at bounding box center [784, 391] width 1568 height 782
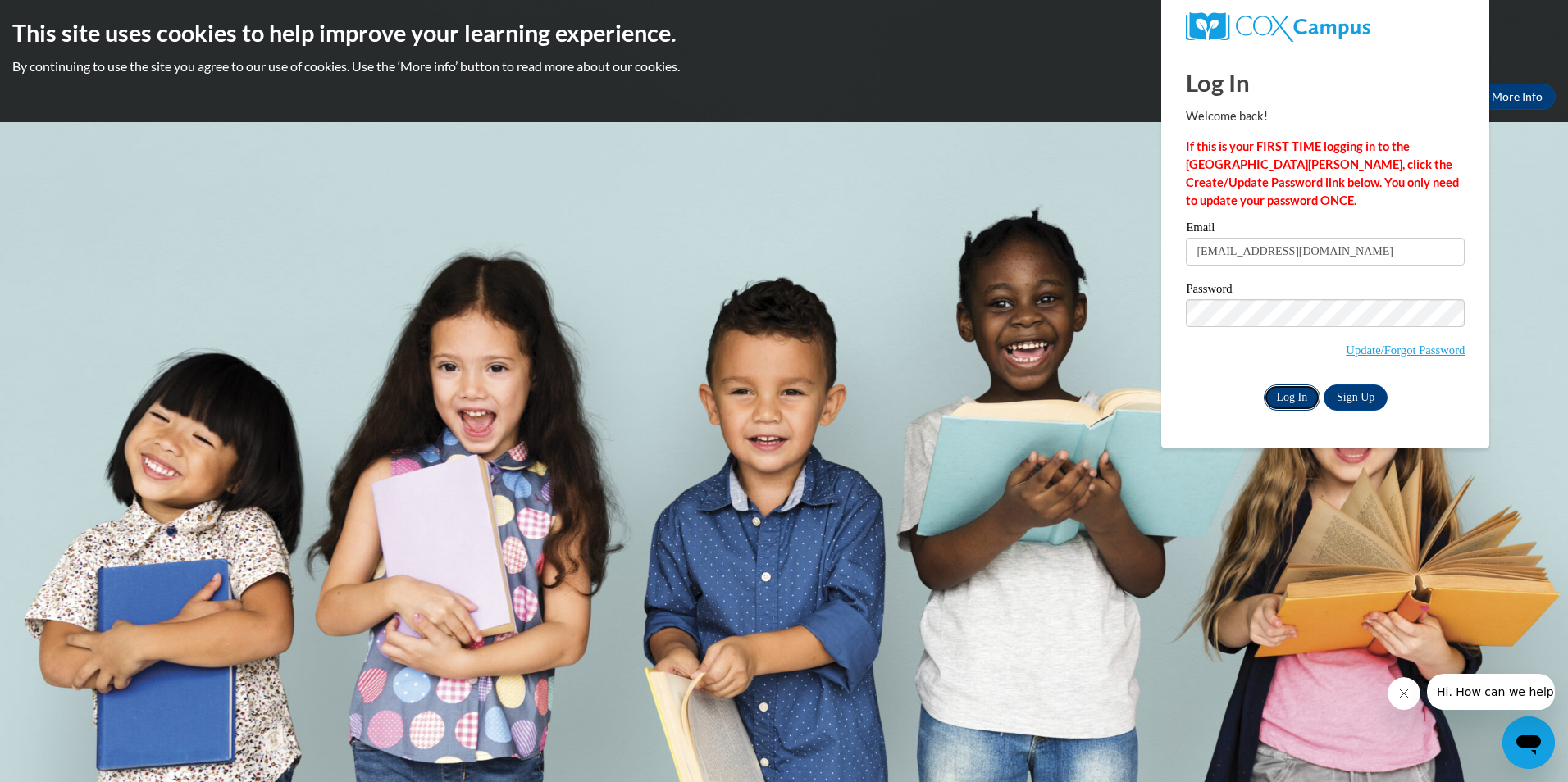
click at [1305, 397] on input "Log In" at bounding box center [1292, 397] width 57 height 26
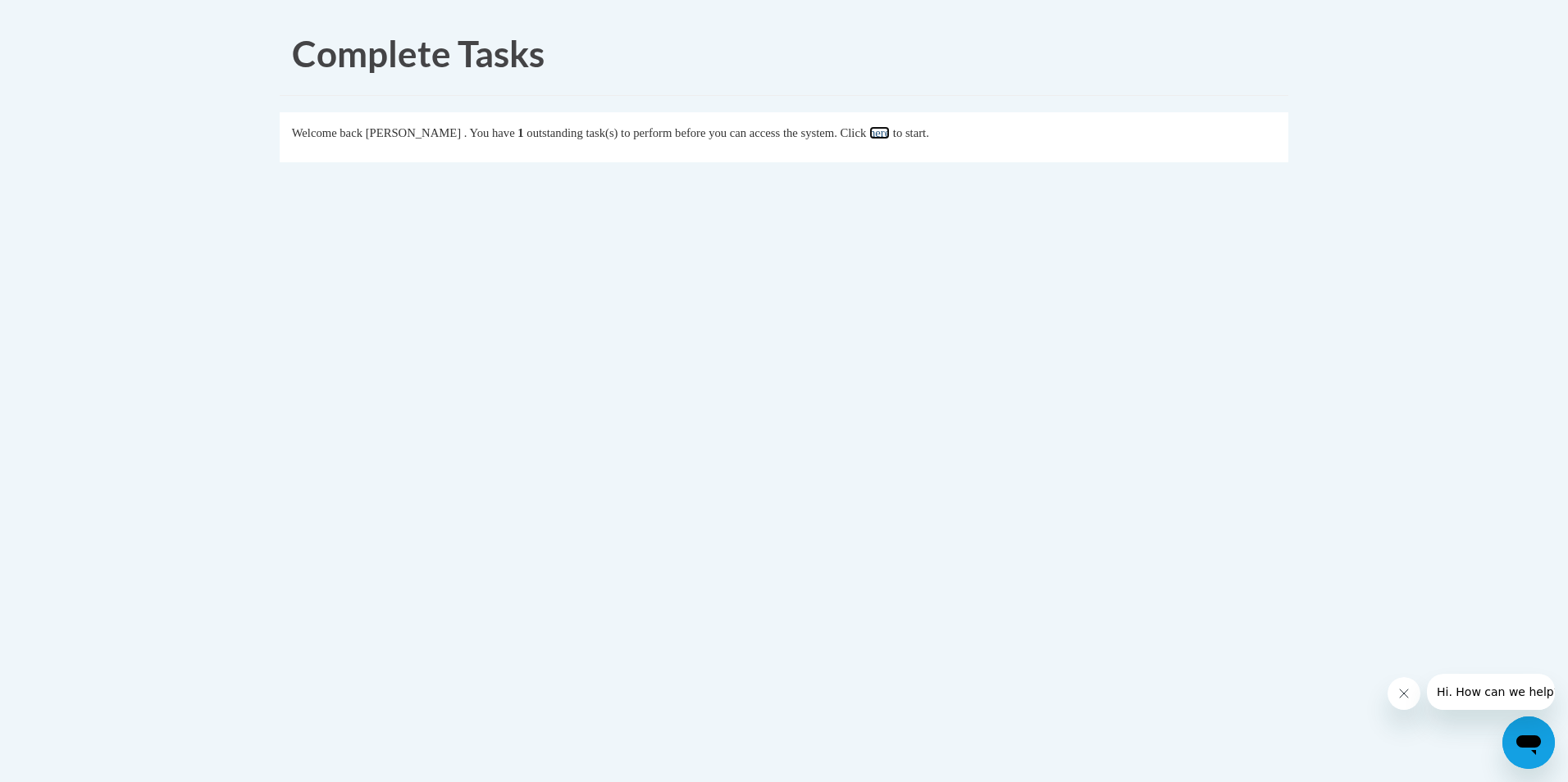
click at [889, 138] on link "here" at bounding box center [879, 133] width 20 height 13
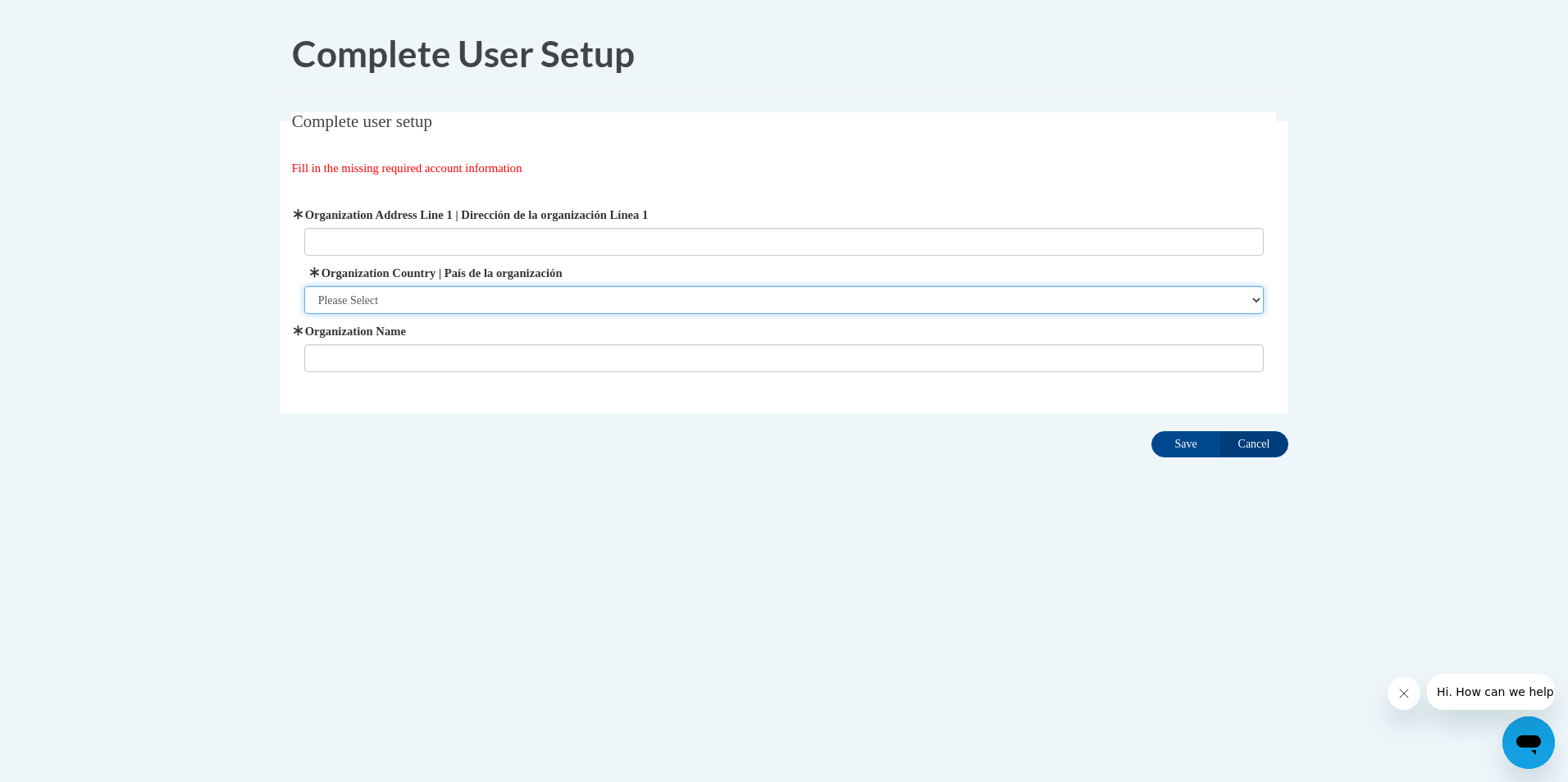
click at [470, 290] on select "Please Select [GEOGRAPHIC_DATA] | [GEOGRAPHIC_DATA] Outside of [GEOGRAPHIC_DATA…" at bounding box center [784, 300] width 960 height 28
select select "ad49bcad-a171-4b2e-b99c-48b446064914"
click at [304, 286] on select "Please Select [GEOGRAPHIC_DATA] | [GEOGRAPHIC_DATA] Outside of [GEOGRAPHIC_DATA…" at bounding box center [784, 300] width 960 height 28
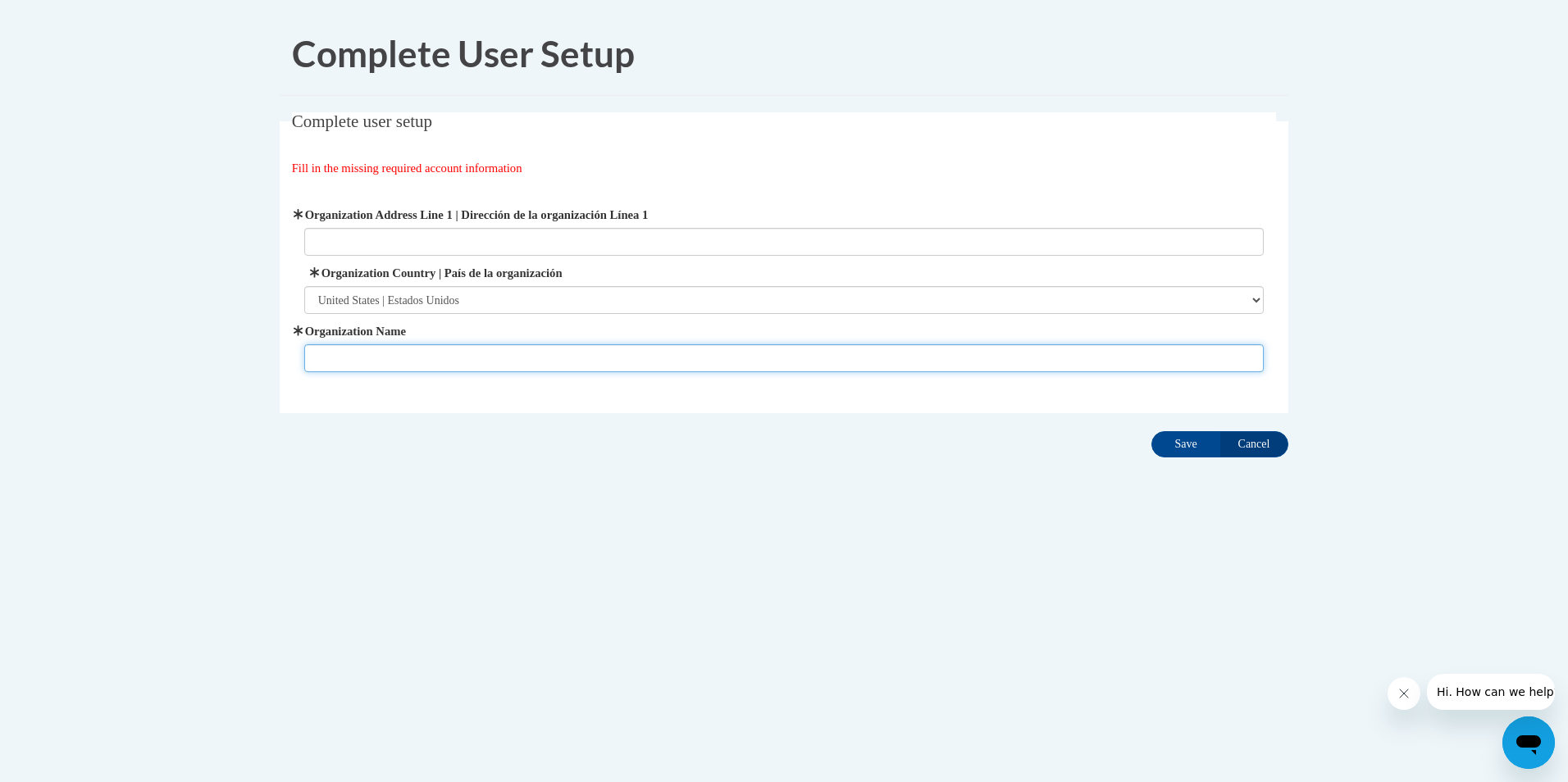
click at [471, 349] on input "Organization Name" at bounding box center [784, 358] width 960 height 28
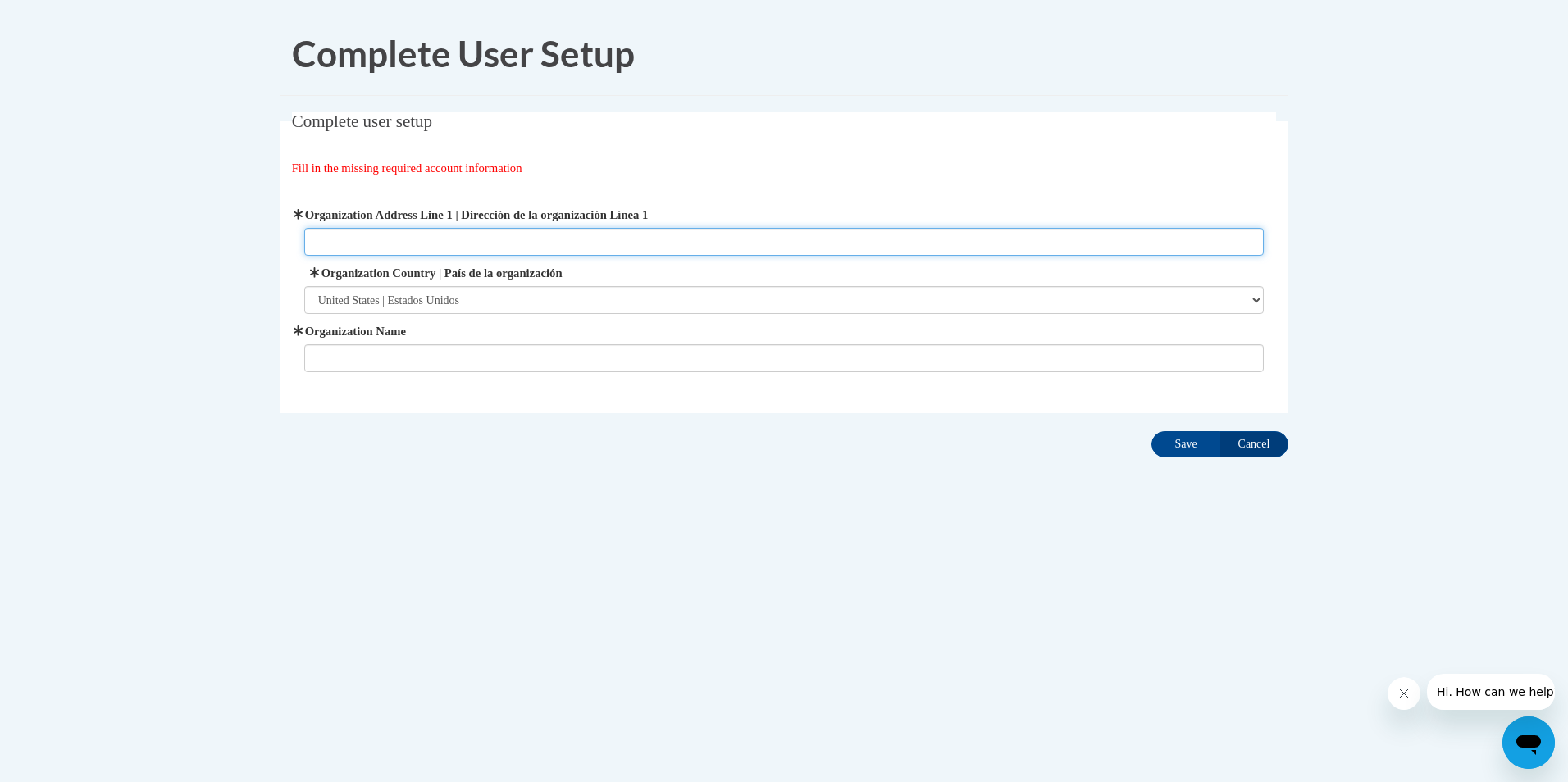
click at [474, 240] on input "Organization Address Line 1 | Dirección de la organización Línea 1" at bounding box center [784, 241] width 960 height 28
type input "[STREET_ADDRESS]"
type input "[PERSON_NAME] Lil Lamb Daycare"
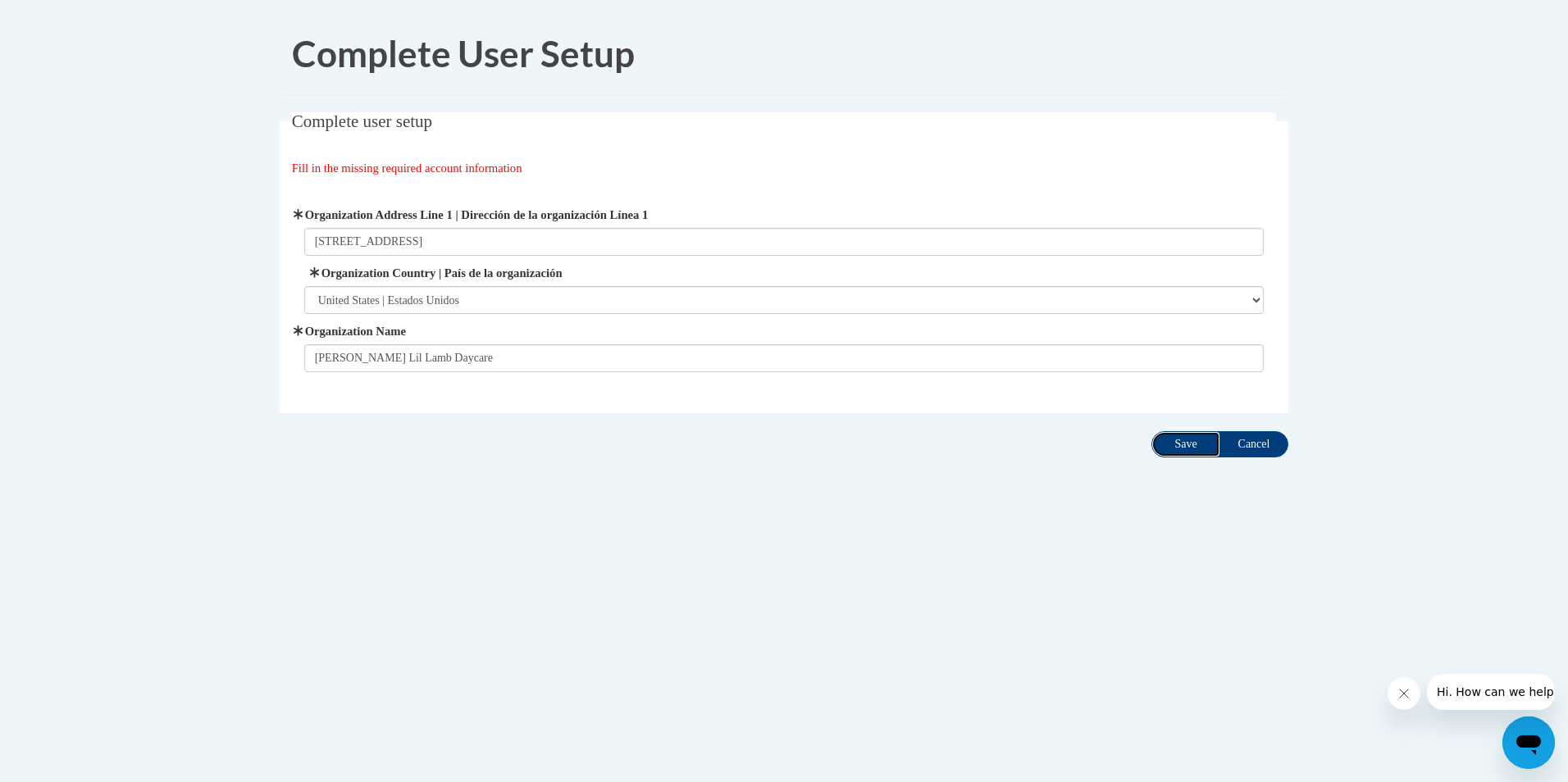
click at [1194, 439] on input "Save" at bounding box center [1185, 443] width 69 height 26
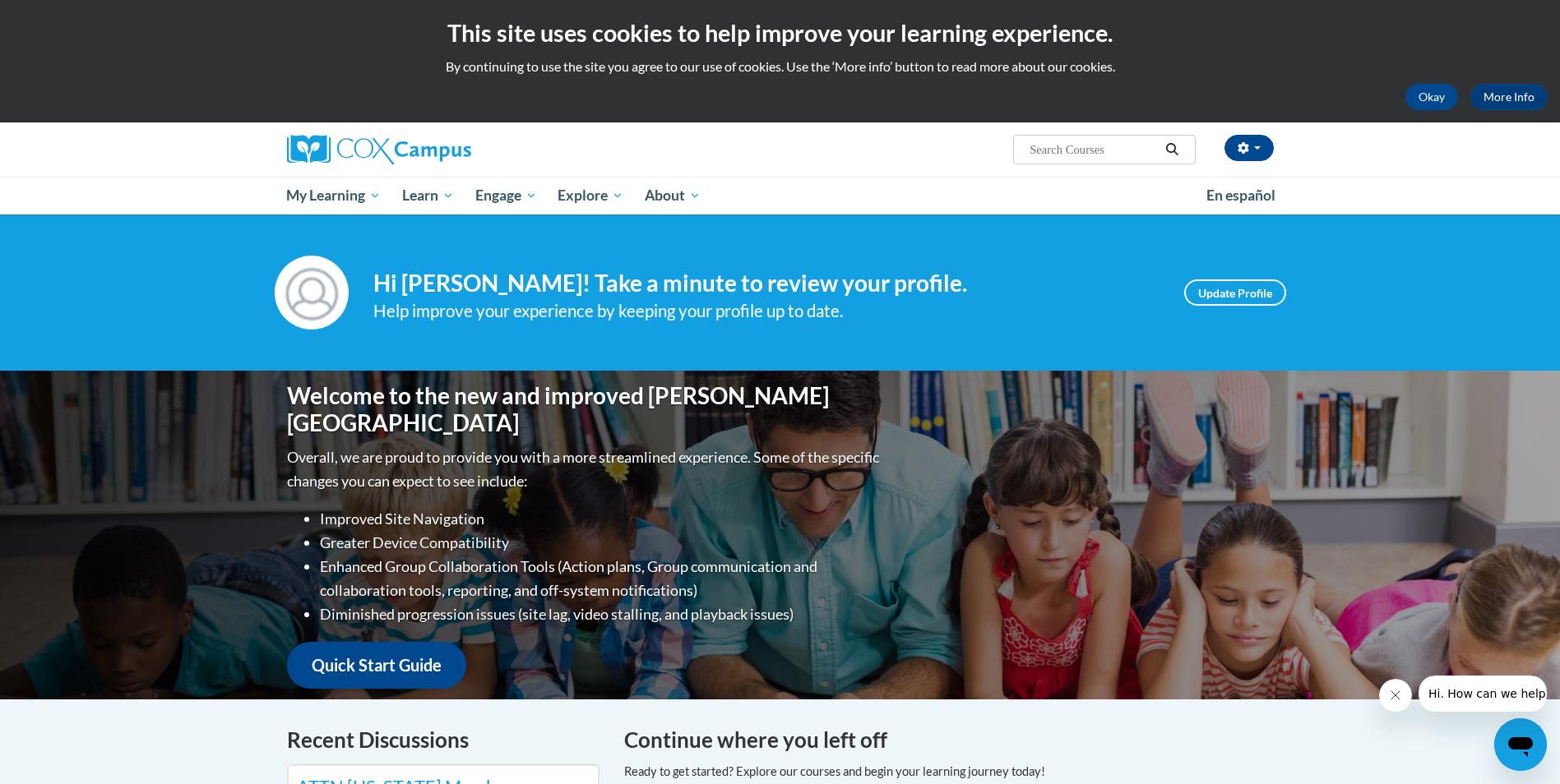
click at [1372, 239] on div "Your profile Hi [PERSON_NAME]! Take a minute to review your profile. Help impro…" at bounding box center [780, 293] width 1560 height 156
click at [1423, 158] on div "[PERSON_NAME] ([GEOGRAPHIC_DATA]/New_York UTC-04:00) My Profile Inbox My Transc…" at bounding box center [780, 169] width 1560 height 92
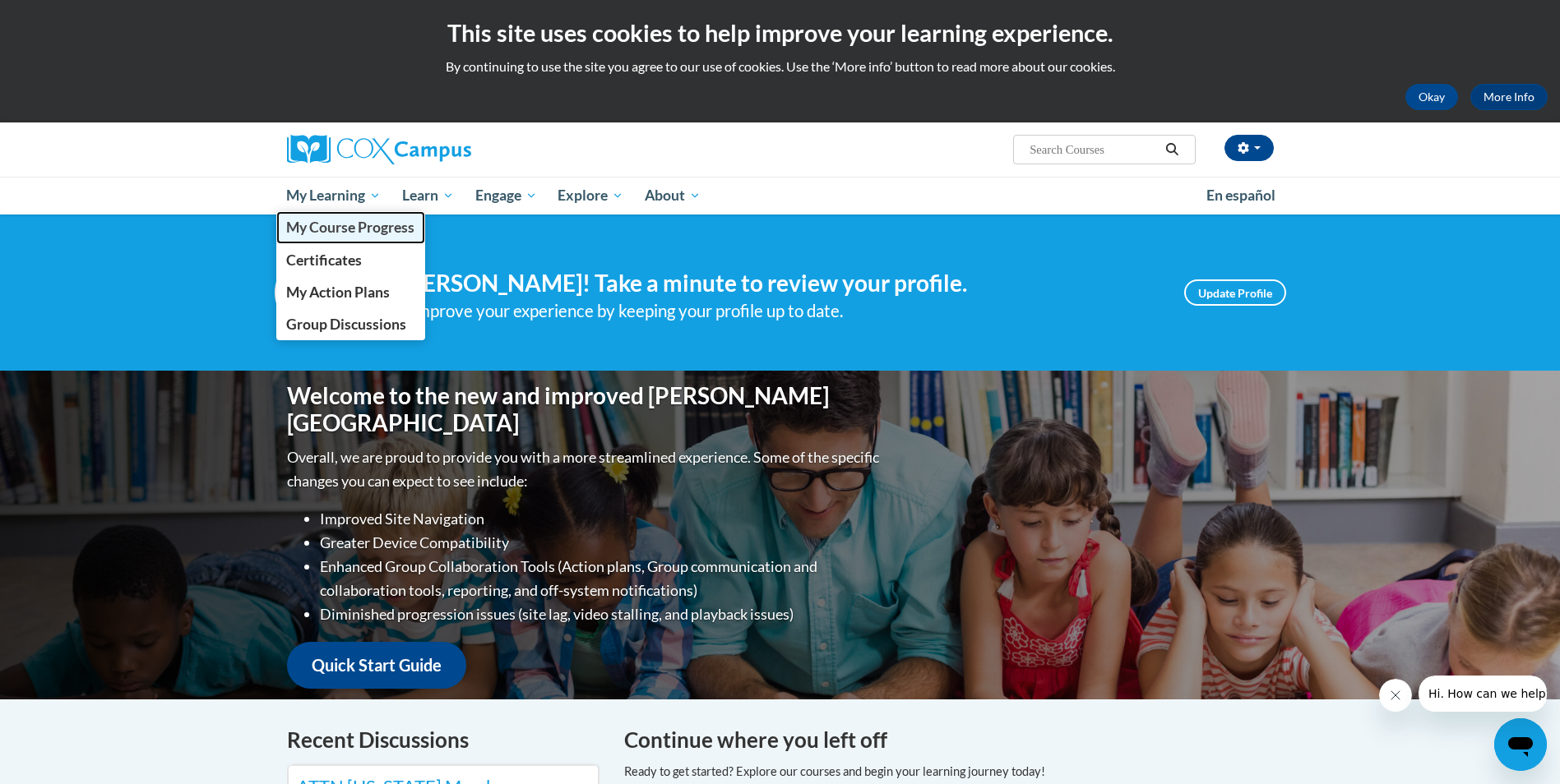
click at [354, 232] on span "My Course Progress" at bounding box center [350, 227] width 129 height 17
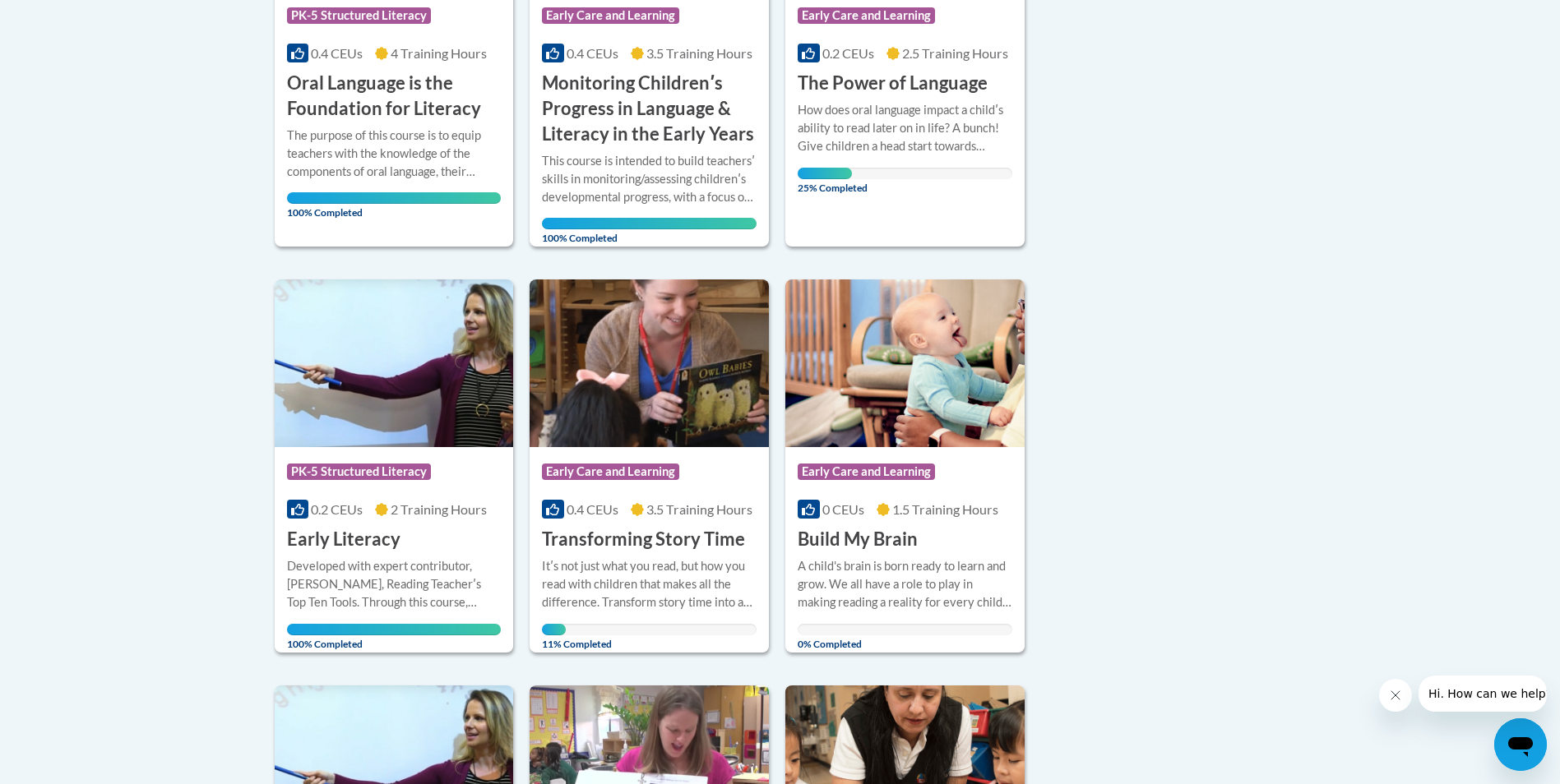
scroll to position [576, 0]
